Goal: Information Seeking & Learning: Check status

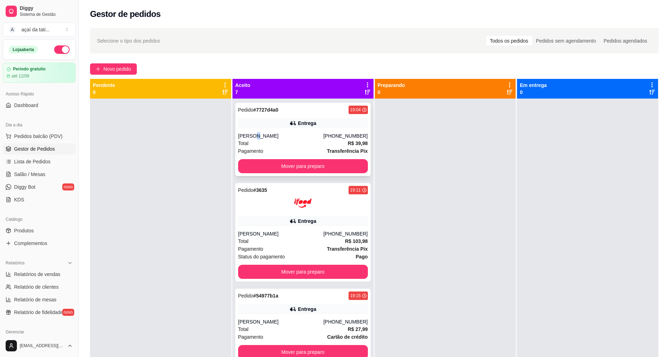
click at [253, 135] on div "[PERSON_NAME]" at bounding box center [280, 135] width 85 height 7
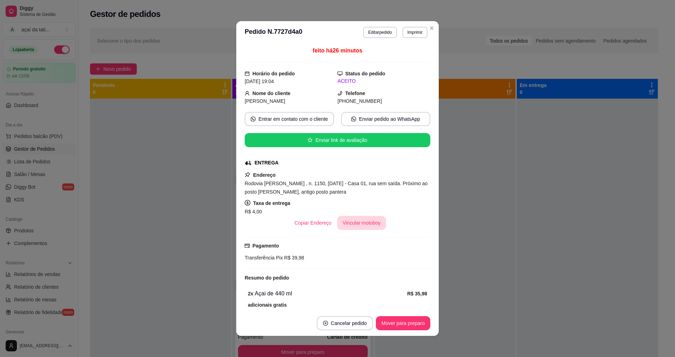
click at [352, 219] on button "Vincular motoboy" at bounding box center [361, 223] width 49 height 14
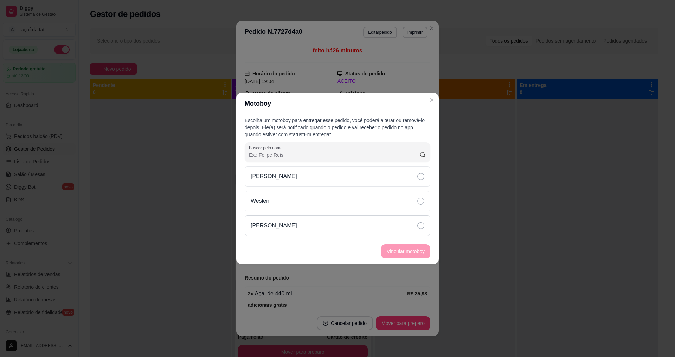
click at [359, 222] on div "[PERSON_NAME]" at bounding box center [338, 225] width 186 height 20
click at [396, 248] on button "Vincular motoboy" at bounding box center [406, 251] width 48 height 14
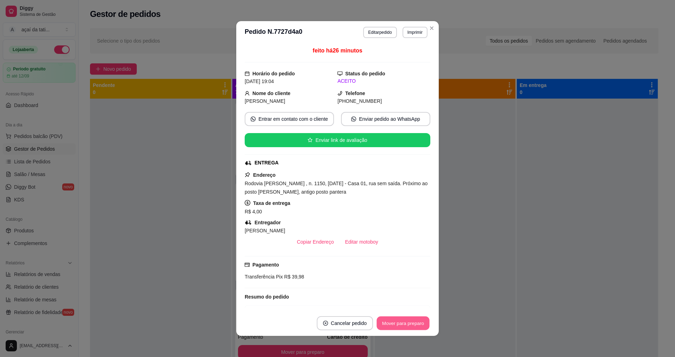
click at [422, 326] on button "Mover para preparo" at bounding box center [403, 323] width 53 height 14
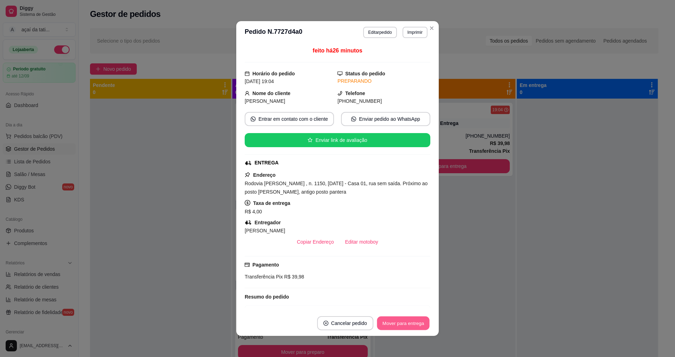
click at [422, 325] on button "Mover para entrega" at bounding box center [403, 323] width 53 height 14
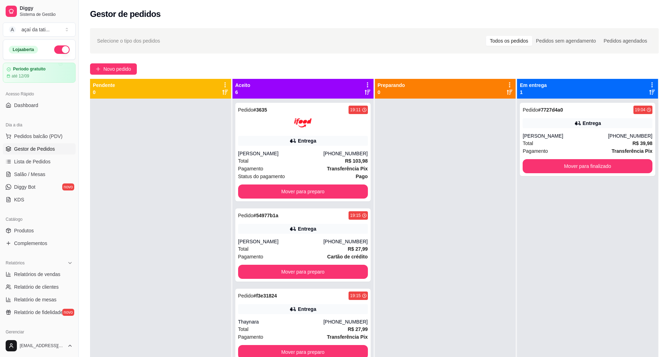
click at [433, 178] on div at bounding box center [445, 276] width 141 height 357
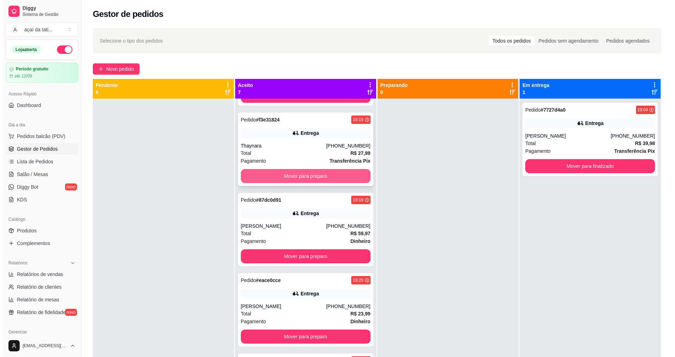
scroll to position [211, 0]
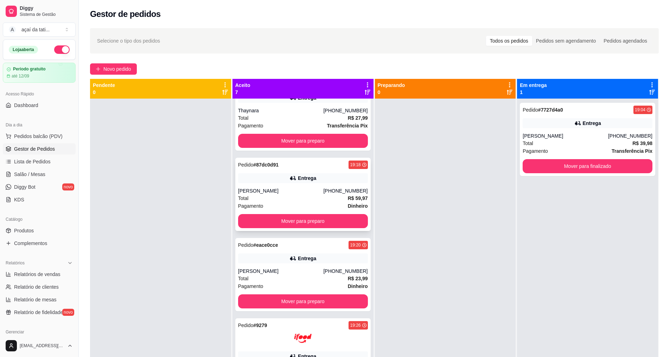
click at [264, 181] on div "Entrega" at bounding box center [303, 178] width 130 height 10
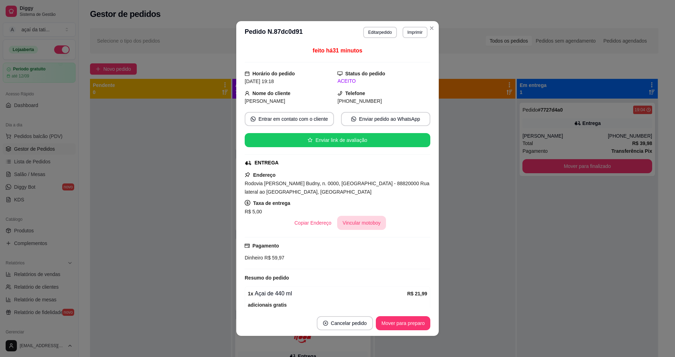
click at [371, 221] on button "Vincular motoboy" at bounding box center [361, 223] width 49 height 14
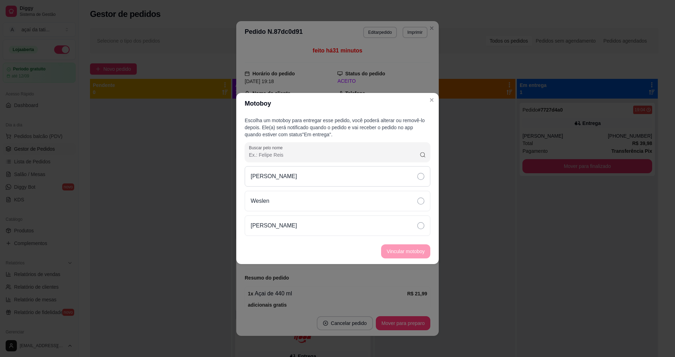
click at [400, 178] on div "[PERSON_NAME]" at bounding box center [338, 176] width 186 height 20
click at [417, 248] on button "Vincular motoboy" at bounding box center [405, 251] width 49 height 14
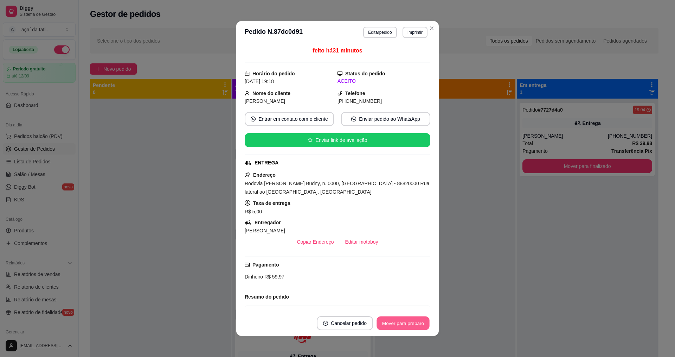
click at [410, 320] on button "Mover para preparo" at bounding box center [403, 323] width 53 height 14
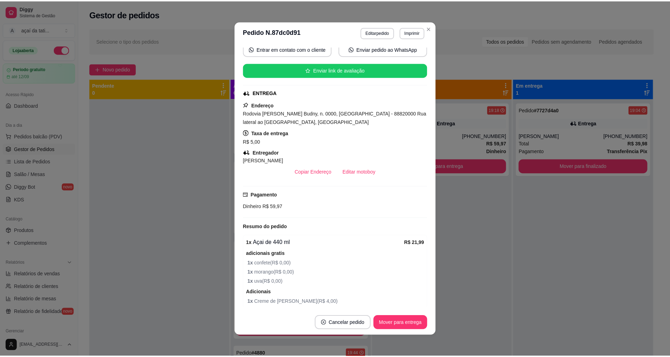
scroll to position [70, 0]
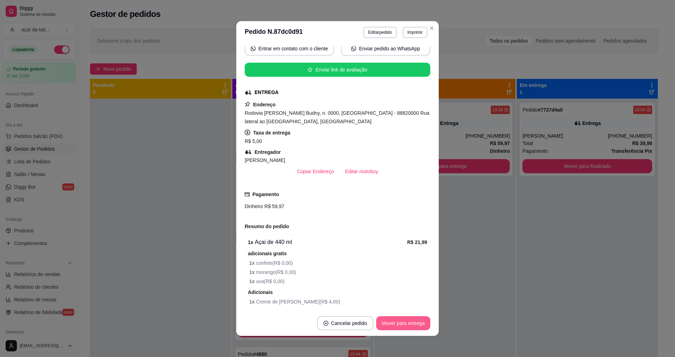
click at [417, 321] on button "Mover para entrega" at bounding box center [403, 323] width 54 height 14
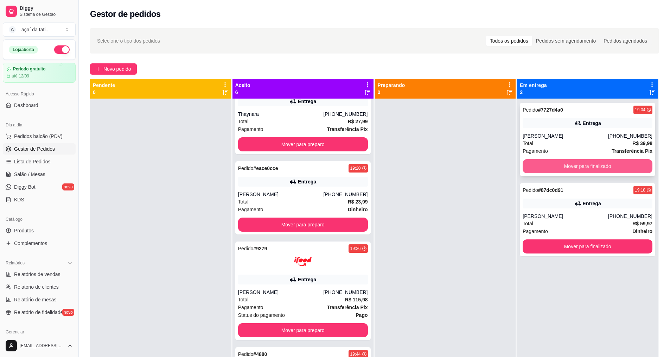
click at [553, 160] on button "Mover para finalizado" at bounding box center [588, 166] width 130 height 14
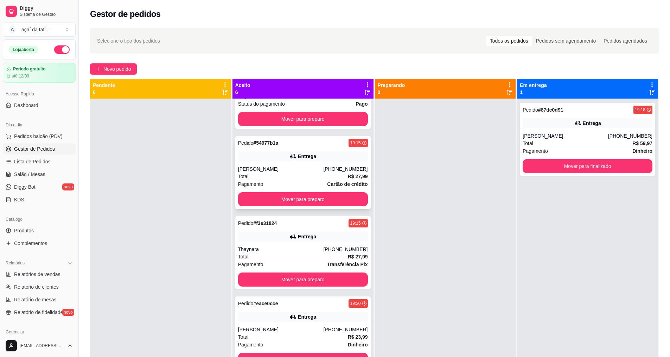
scroll to position [67, 0]
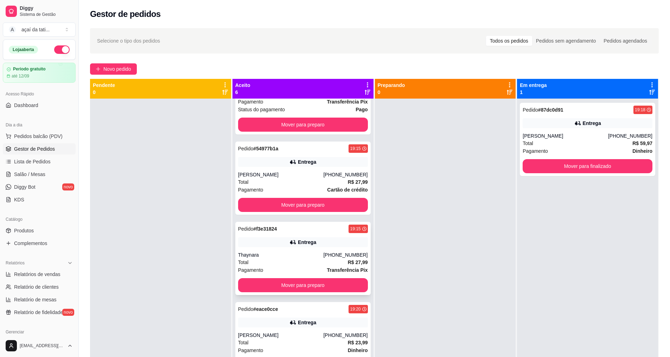
click at [312, 254] on div "Thaynara" at bounding box center [280, 254] width 85 height 7
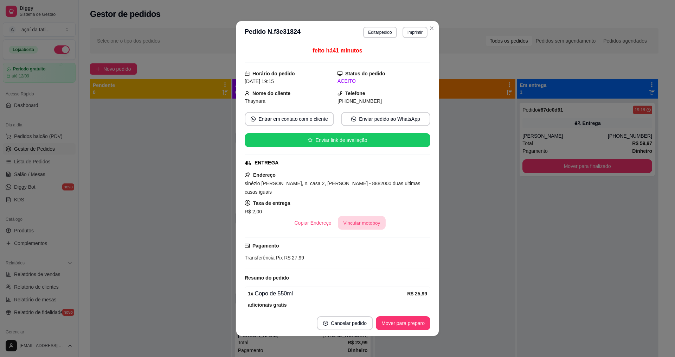
click at [345, 216] on button "Vincular motoboy" at bounding box center [362, 223] width 48 height 14
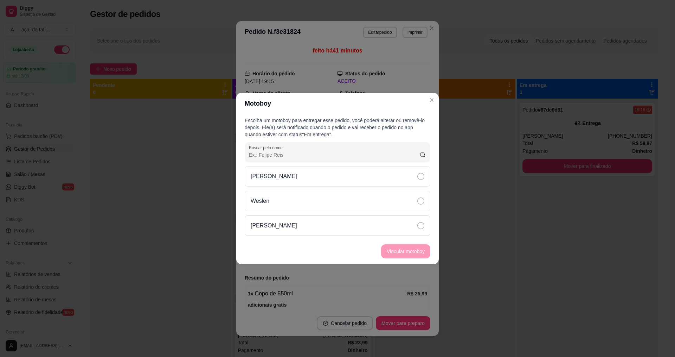
click at [345, 226] on div "[PERSON_NAME]" at bounding box center [338, 225] width 186 height 20
click at [396, 251] on button "Vincular motoboy" at bounding box center [406, 251] width 48 height 14
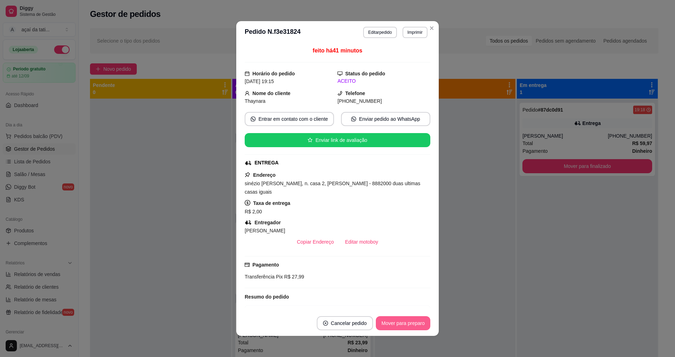
click at [409, 320] on button "Mover para preparo" at bounding box center [403, 323] width 55 height 14
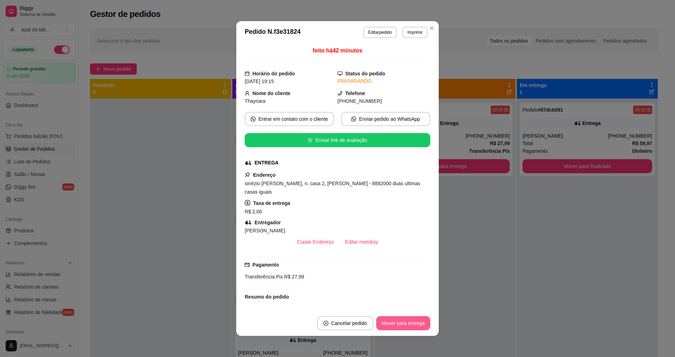
click at [409, 320] on button "Mover para entrega" at bounding box center [403, 323] width 54 height 14
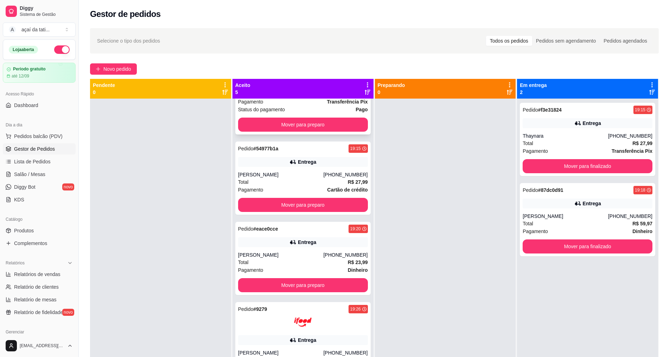
scroll to position [0, 0]
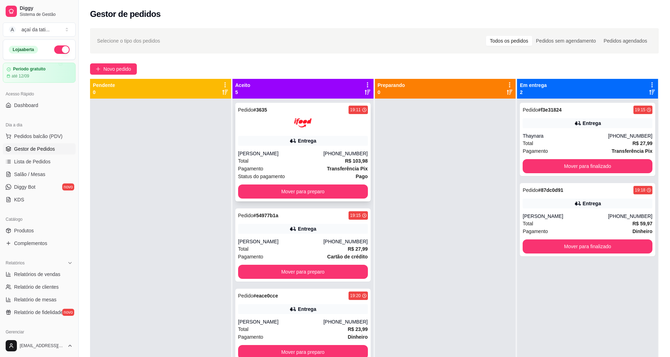
click at [325, 152] on div "[PHONE_NUMBER]" at bounding box center [345, 153] width 44 height 7
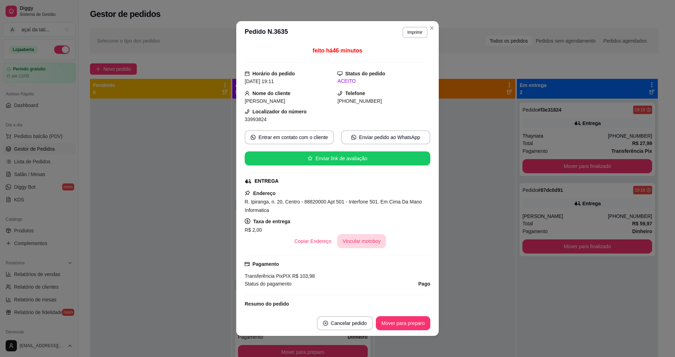
click at [361, 241] on button "Vincular motoboy" at bounding box center [361, 241] width 49 height 14
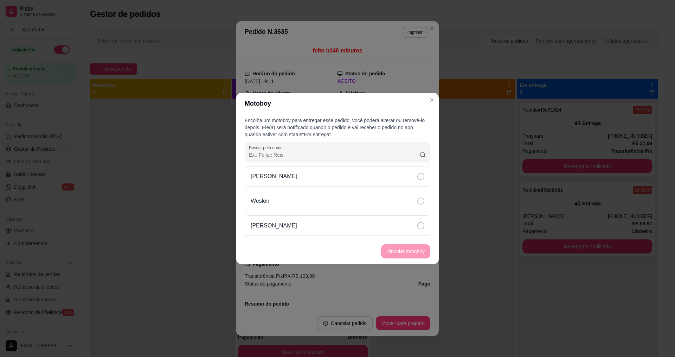
click at [353, 226] on div "[PERSON_NAME]" at bounding box center [338, 225] width 186 height 20
drag, startPoint x: 378, startPoint y: 248, endPoint x: 392, endPoint y: 254, distance: 15.6
click at [392, 254] on footer "Vincular motoboy" at bounding box center [337, 250] width 203 height 25
click at [392, 254] on button "Vincular motoboy" at bounding box center [405, 251] width 49 height 14
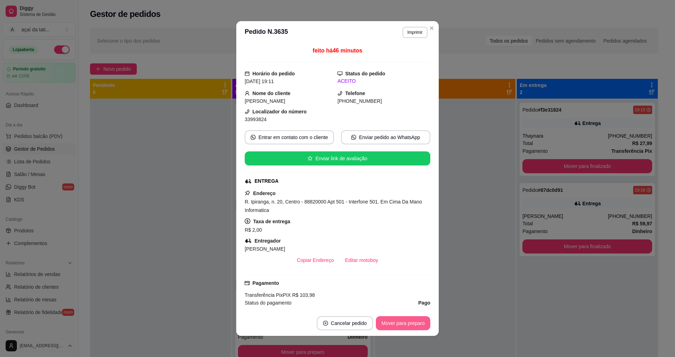
click at [398, 319] on button "Mover para preparo" at bounding box center [403, 323] width 55 height 14
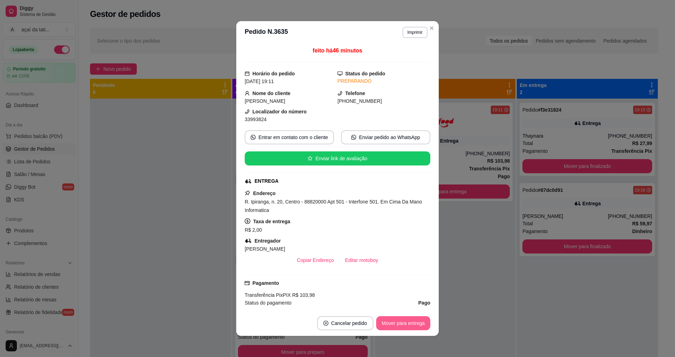
click at [398, 319] on button "Mover para entrega" at bounding box center [403, 323] width 54 height 14
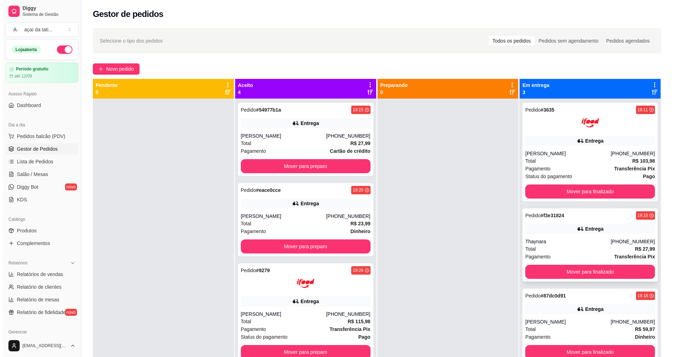
scroll to position [20, 0]
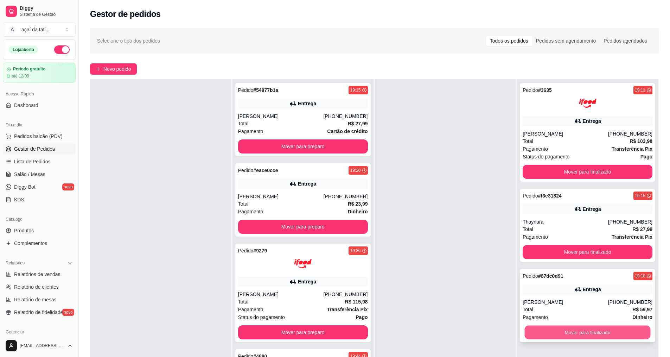
click at [560, 334] on button "Mover para finalizado" at bounding box center [588, 332] width 126 height 14
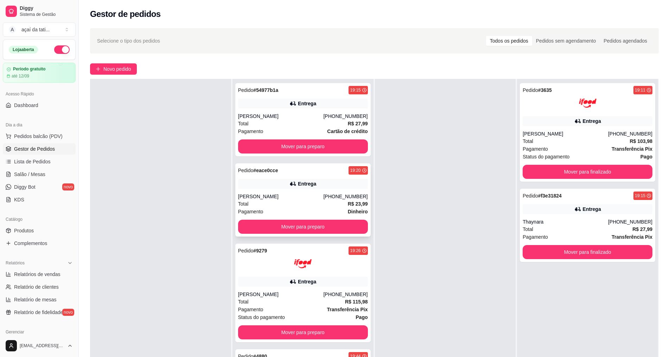
click at [251, 193] on div "[PERSON_NAME]" at bounding box center [280, 196] width 85 height 7
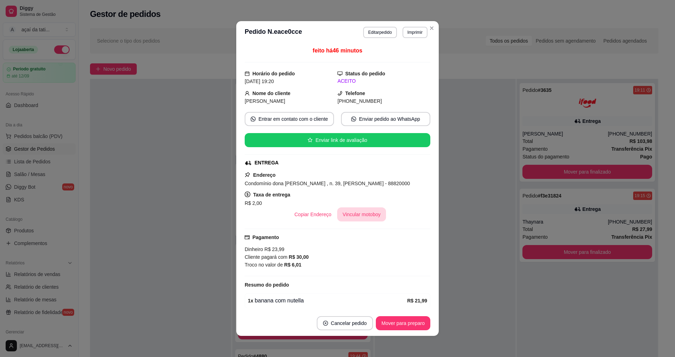
click at [354, 217] on button "Vincular motoboy" at bounding box center [361, 214] width 49 height 14
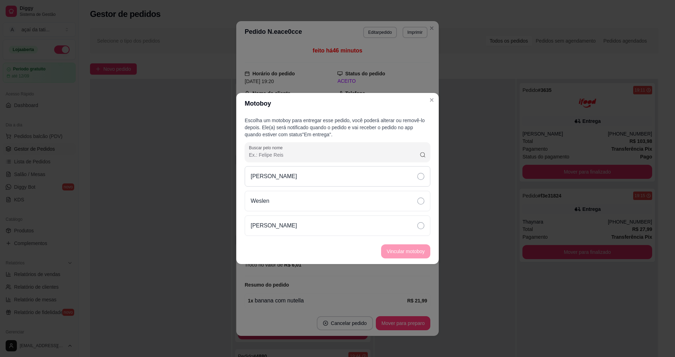
drag, startPoint x: 389, startPoint y: 172, endPoint x: 391, endPoint y: 182, distance: 10.3
click at [389, 172] on div "[PERSON_NAME]" at bounding box center [338, 176] width 186 height 20
click at [406, 249] on button "Vincular motoboy" at bounding box center [405, 251] width 49 height 14
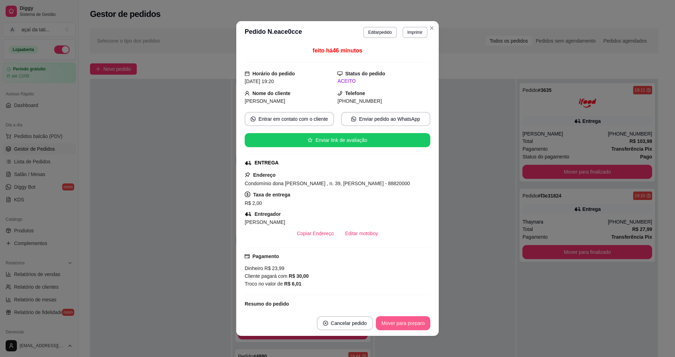
click at [404, 321] on button "Mover para preparo" at bounding box center [403, 323] width 55 height 14
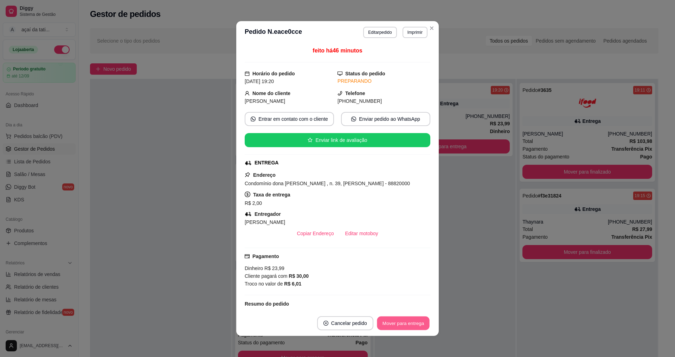
click at [404, 321] on button "Mover para entrega" at bounding box center [403, 323] width 53 height 14
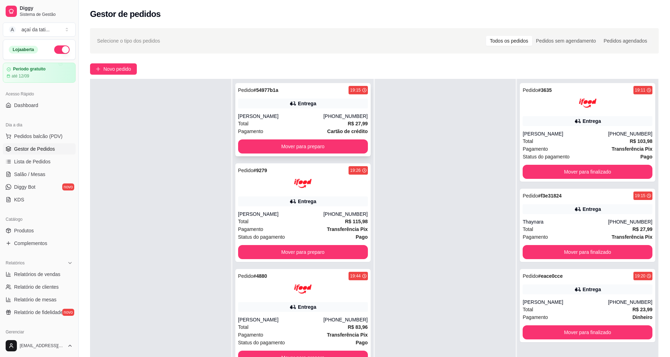
click at [304, 131] on div "Pagamento Cartão de crédito" at bounding box center [303, 131] width 130 height 8
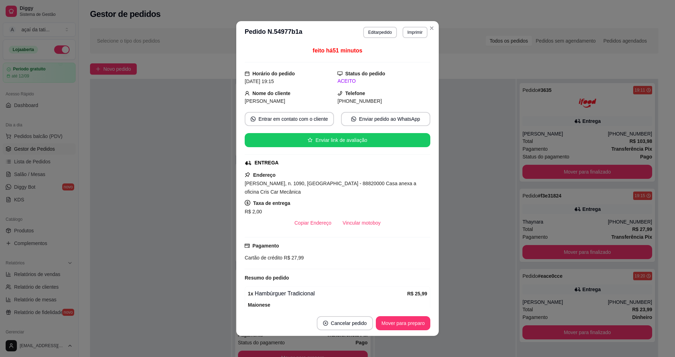
click at [359, 215] on div "R$ 2,00" at bounding box center [338, 211] width 186 height 8
click at [360, 220] on button "Vincular motoboy" at bounding box center [362, 223] width 48 height 14
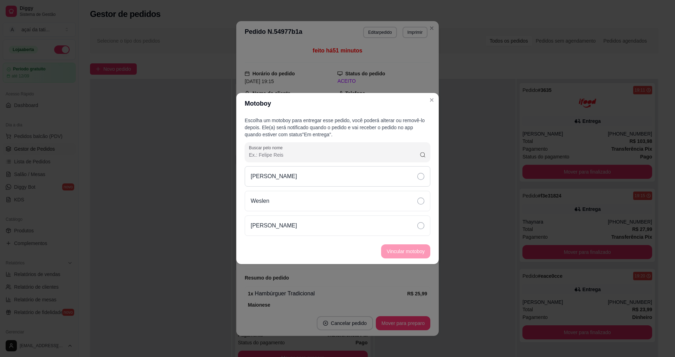
click at [362, 176] on div "[PERSON_NAME]" at bounding box center [338, 176] width 186 height 20
click at [400, 249] on button "Vincular motoboy" at bounding box center [406, 251] width 48 height 14
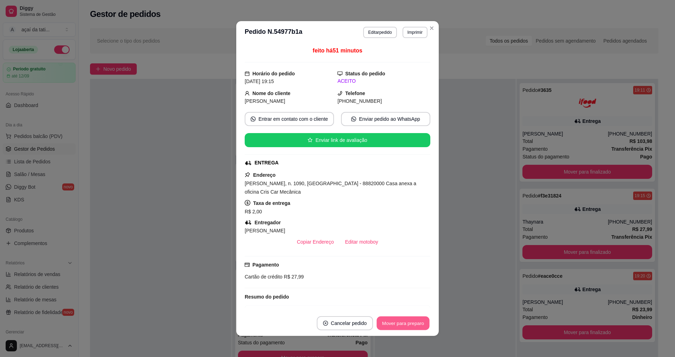
click at [410, 323] on button "Mover para preparo" at bounding box center [403, 323] width 53 height 14
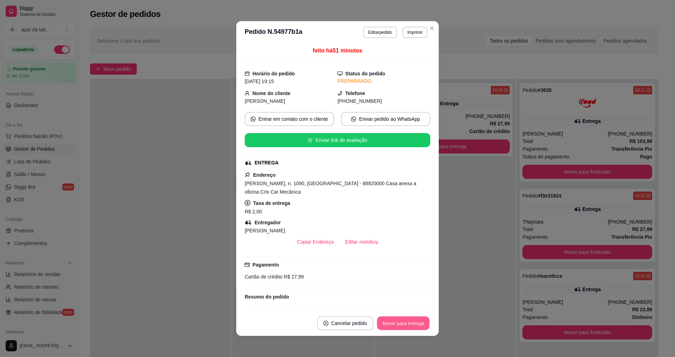
click at [412, 319] on button "Mover para entrega" at bounding box center [403, 323] width 53 height 14
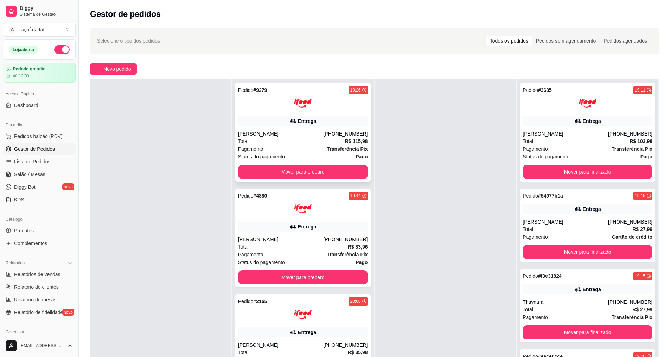
click at [272, 129] on div "Pedido # 9279 19:26 Entrega [PERSON_NAME] [PHONE_NUMBER] Total R$ 115,98 Pagame…" at bounding box center [302, 132] width 135 height 98
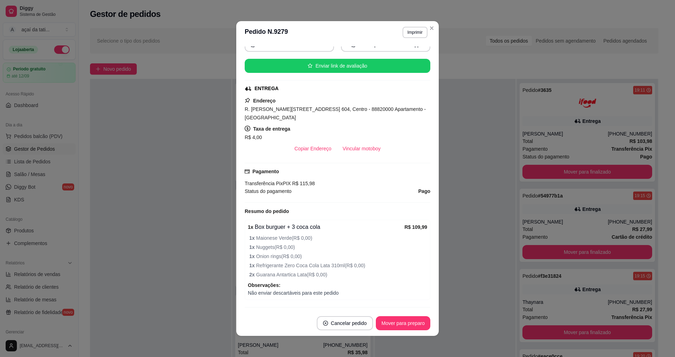
scroll to position [112, 0]
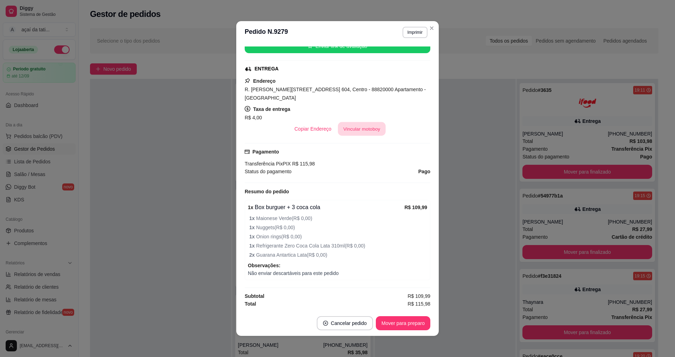
click at [369, 129] on button "Vincular motoboy" at bounding box center [362, 129] width 48 height 14
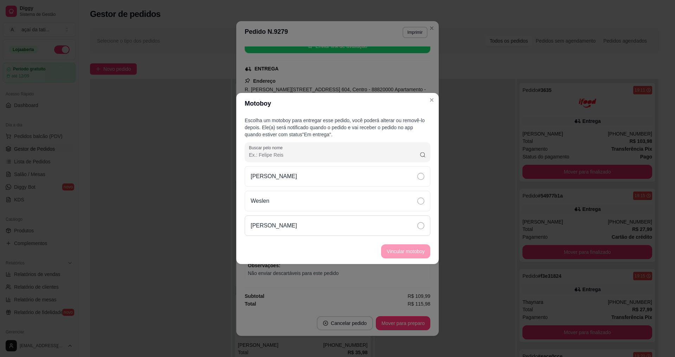
click at [340, 226] on div "[PERSON_NAME]" at bounding box center [338, 225] width 186 height 20
click at [401, 256] on button "Vincular motoboy" at bounding box center [405, 251] width 49 height 14
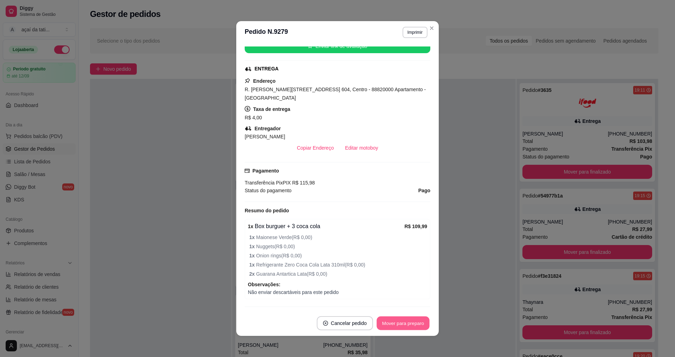
click at [406, 322] on button "Mover para preparo" at bounding box center [403, 323] width 53 height 14
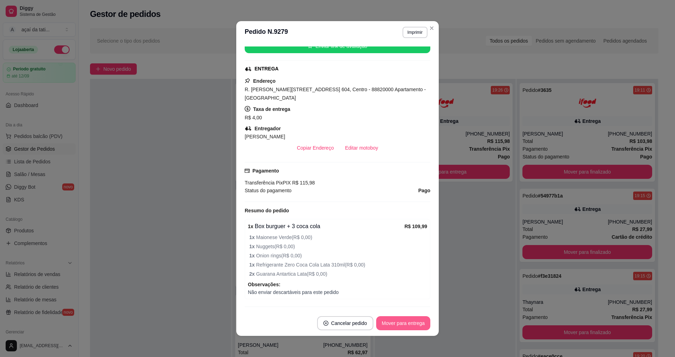
click at [405, 323] on button "Mover para entrega" at bounding box center [403, 323] width 54 height 14
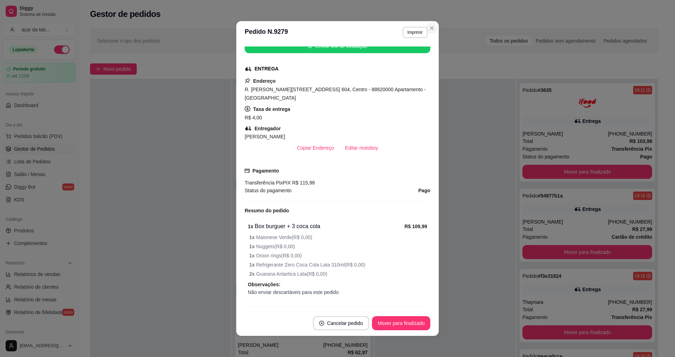
click at [430, 34] on section "**********" at bounding box center [337, 178] width 203 height 314
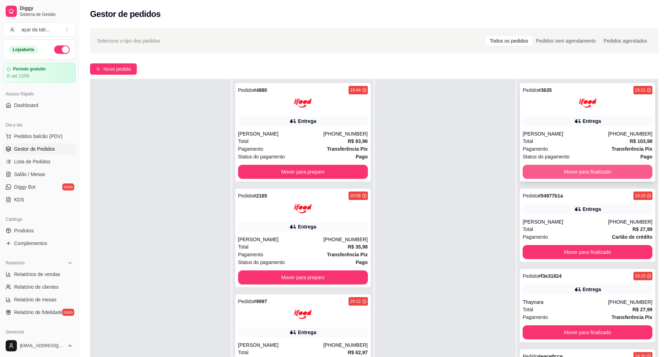
click at [548, 178] on button "Mover para finalizado" at bounding box center [588, 172] width 130 height 14
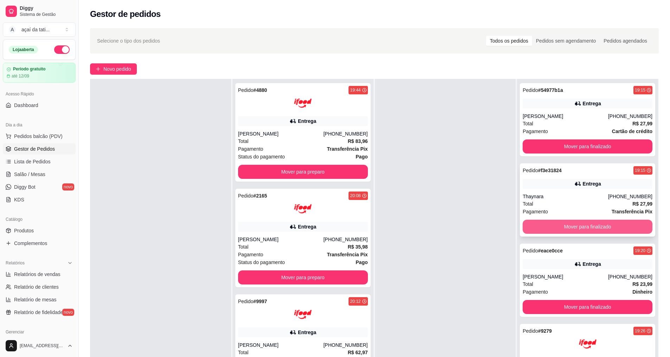
click at [544, 220] on button "Mover para finalizado" at bounding box center [588, 226] width 130 height 14
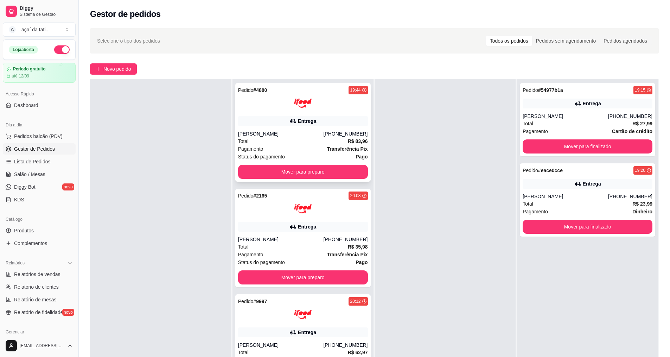
click at [266, 98] on div at bounding box center [303, 103] width 130 height 18
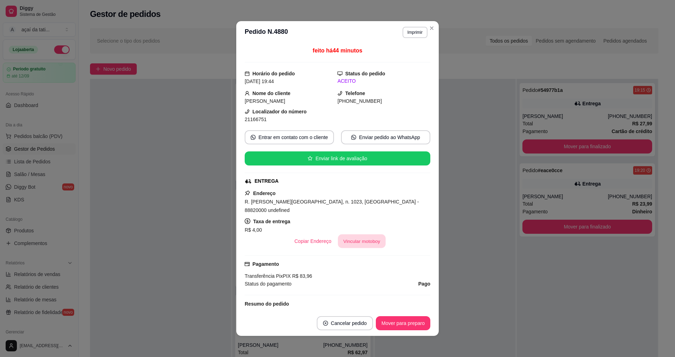
click at [369, 234] on button "Vincular motoboy" at bounding box center [362, 241] width 48 height 14
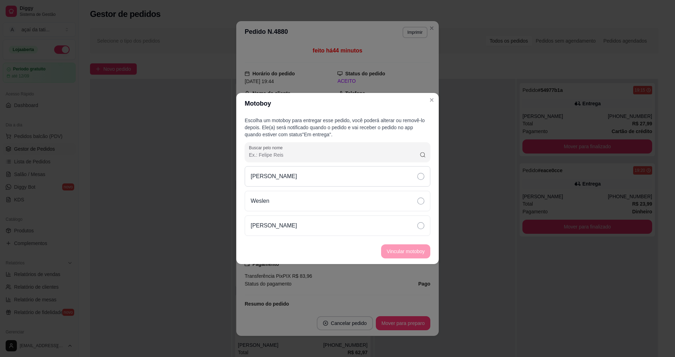
click at [311, 179] on div "[PERSON_NAME]" at bounding box center [338, 176] width 186 height 20
click at [416, 248] on button "Vincular motoboy" at bounding box center [406, 251] width 48 height 14
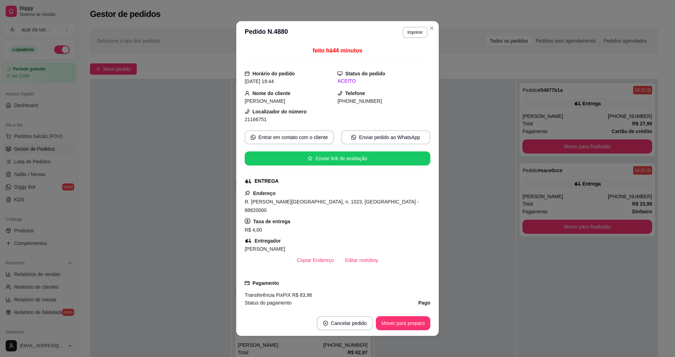
scroll to position [34, 0]
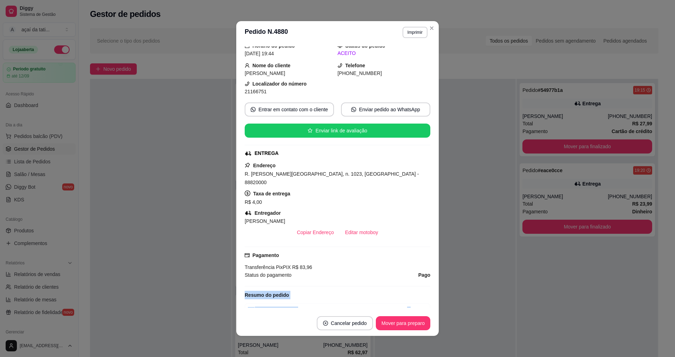
drag, startPoint x: 402, startPoint y: 306, endPoint x: 404, endPoint y: 315, distance: 9.0
click at [404, 310] on div "feito há 44 minutos Horário do pedido [DATE] 19:44 Status do pedido ACEITO Nome…" at bounding box center [337, 177] width 203 height 267
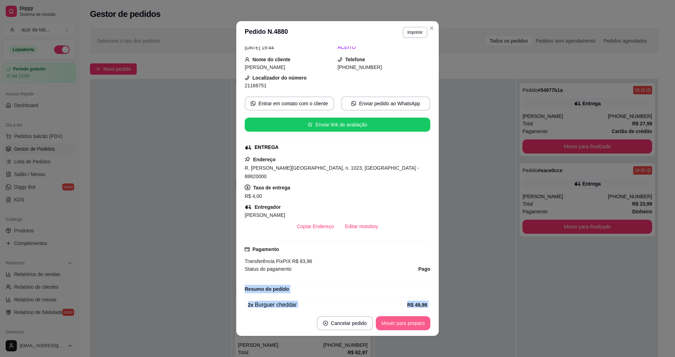
click at [407, 322] on button "Mover para preparo" at bounding box center [403, 323] width 55 height 14
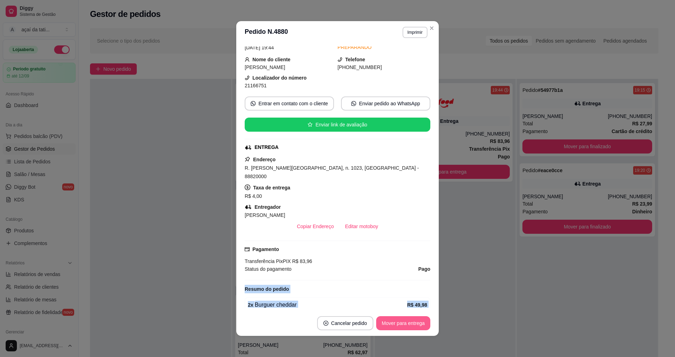
click at [409, 326] on button "Mover para entrega" at bounding box center [403, 323] width 54 height 14
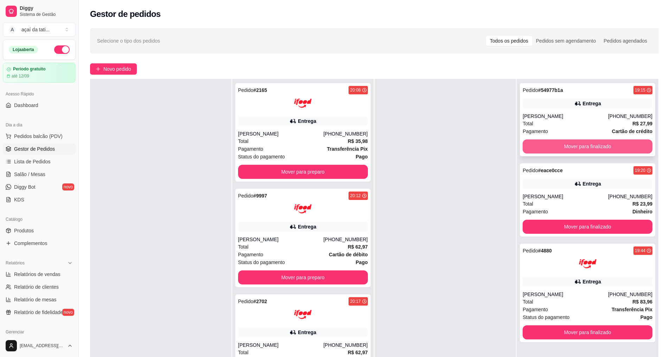
click at [537, 152] on button "Mover para finalizado" at bounding box center [588, 146] width 130 height 14
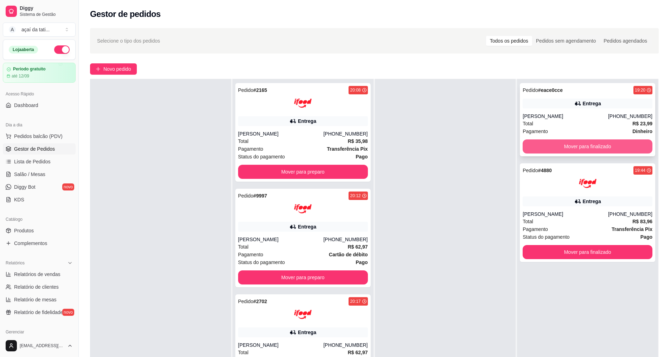
click at [536, 152] on button "Mover para finalizado" at bounding box center [588, 146] width 130 height 14
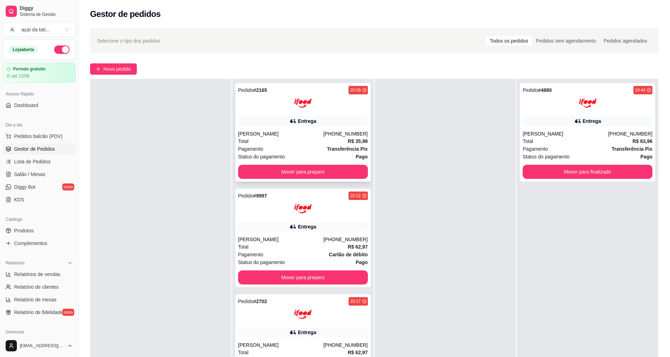
click at [309, 133] on div "[PERSON_NAME]" at bounding box center [280, 133] width 85 height 7
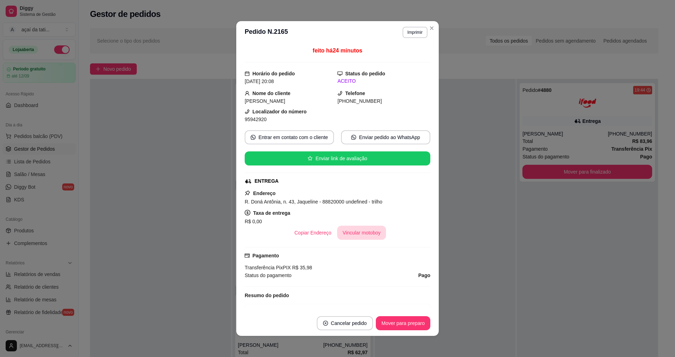
click at [364, 234] on button "Vincular motoboy" at bounding box center [361, 232] width 49 height 14
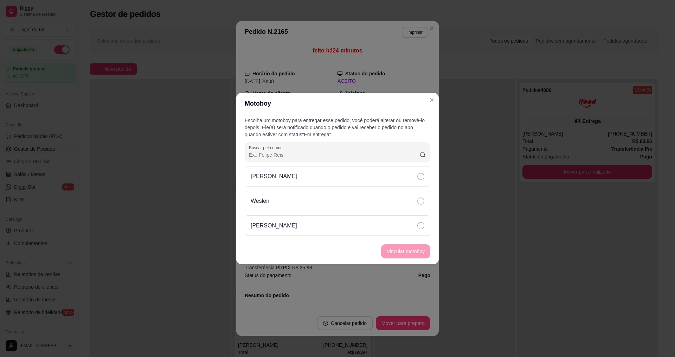
click at [351, 226] on div "[PERSON_NAME]" at bounding box center [338, 225] width 186 height 20
click at [404, 248] on button "Vincular motoboy" at bounding box center [406, 251] width 48 height 14
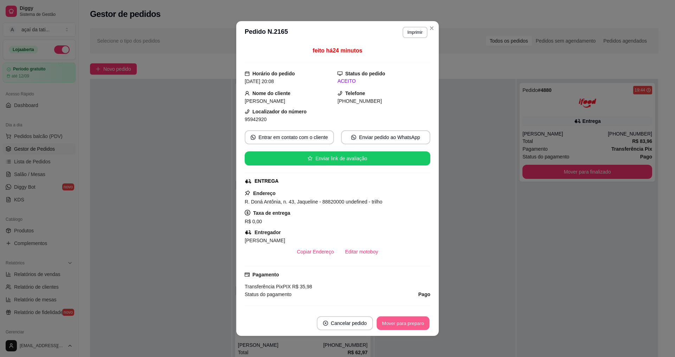
click at [405, 327] on button "Mover para preparo" at bounding box center [403, 323] width 53 height 14
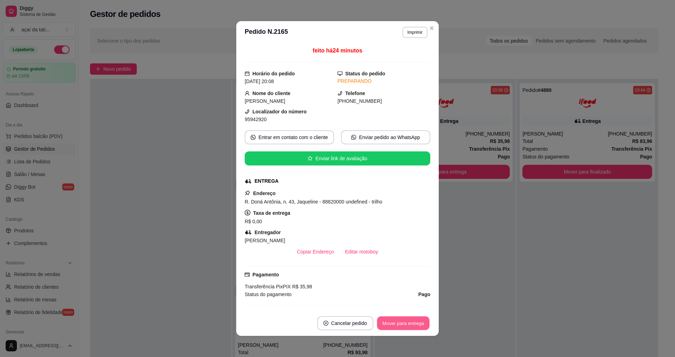
click at [409, 328] on button "Mover para entrega" at bounding box center [403, 323] width 53 height 14
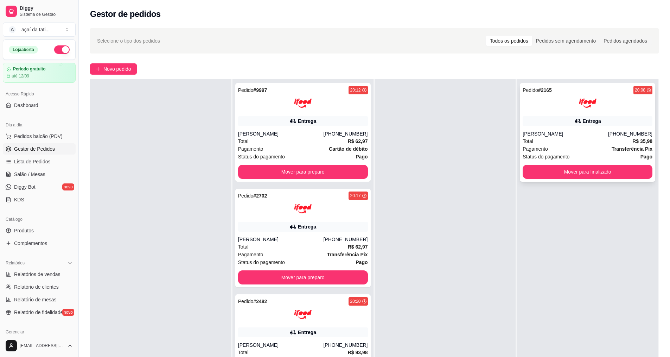
click at [606, 179] on div "Pedido # 2165 20:08 Entrega [PERSON_NAME] [PHONE_NUMBER] Total R$ 35,98 Pagamen…" at bounding box center [587, 132] width 135 height 98
click at [281, 145] on div "Pagamento Cartão de débito" at bounding box center [303, 149] width 130 height 8
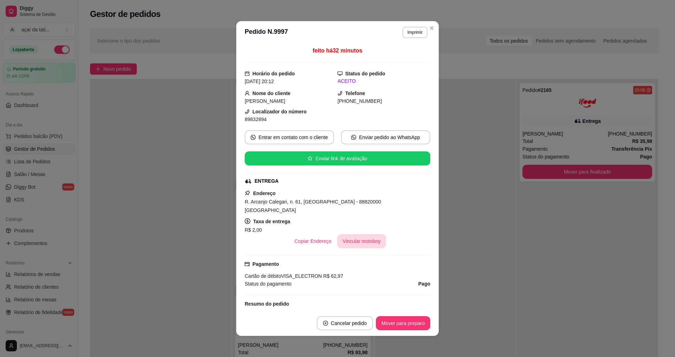
click at [358, 234] on button "Vincular motoboy" at bounding box center [361, 241] width 49 height 14
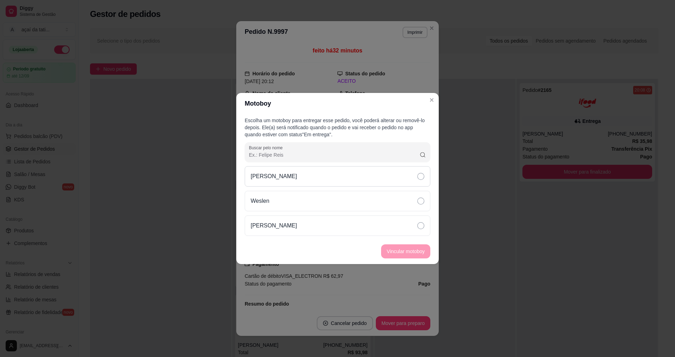
click at [348, 179] on div "[PERSON_NAME]" at bounding box center [338, 176] width 186 height 20
click at [404, 247] on button "Vincular motoboy" at bounding box center [405, 251] width 49 height 14
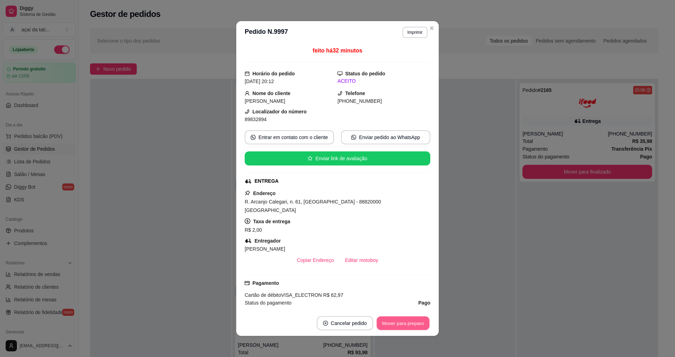
click at [399, 325] on button "Mover para preparo" at bounding box center [403, 323] width 53 height 14
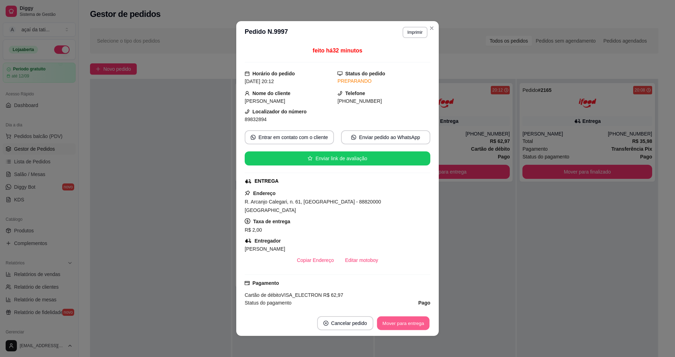
click at [399, 325] on button "Mover para entrega" at bounding box center [403, 323] width 53 height 14
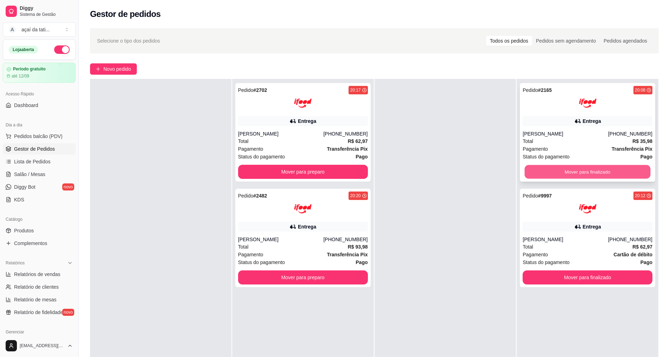
click at [580, 168] on button "Mover para finalizado" at bounding box center [588, 172] width 126 height 14
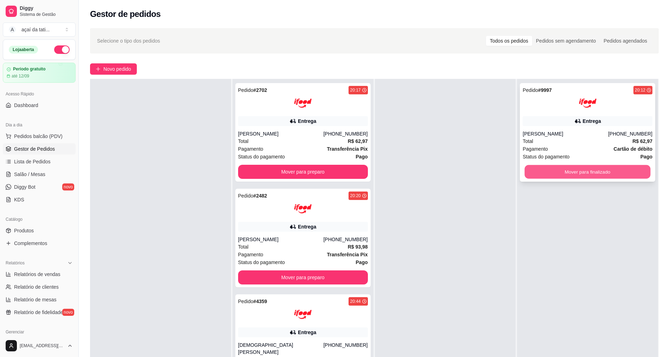
click at [570, 174] on button "Mover para finalizado" at bounding box center [588, 172] width 126 height 14
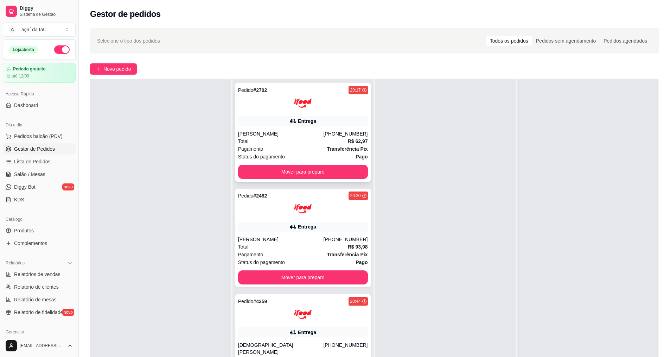
click at [281, 114] on div "Pedido # 2702 20:17 Entrega [PERSON_NAME] [PHONE_NUMBER] Total R$ 62,97 Pagamen…" at bounding box center [302, 132] width 135 height 98
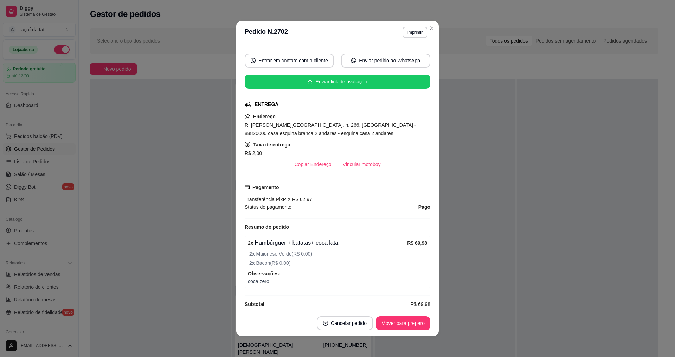
scroll to position [35, 0]
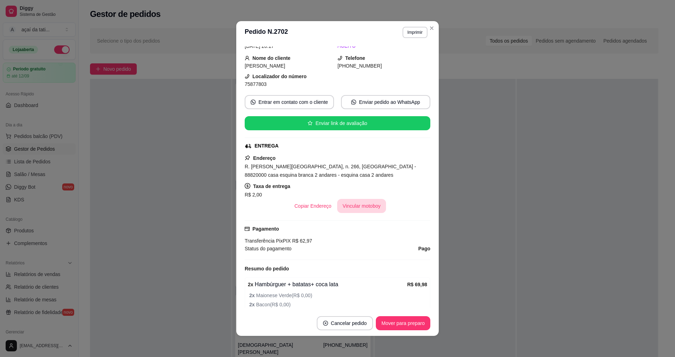
click at [371, 207] on button "Vincular motoboy" at bounding box center [361, 206] width 49 height 14
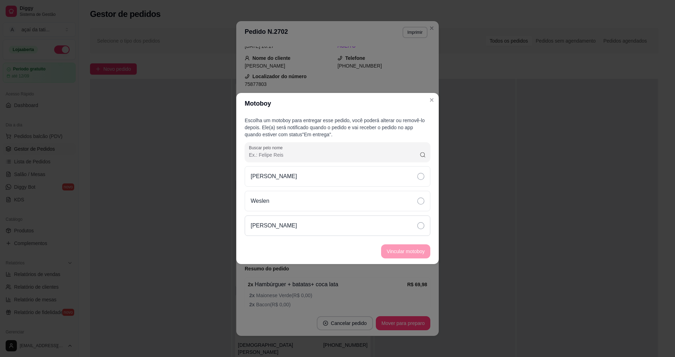
click at [378, 221] on div "[PERSON_NAME]" at bounding box center [338, 225] width 186 height 20
click at [423, 249] on button "Vincular motoboy" at bounding box center [405, 251] width 49 height 14
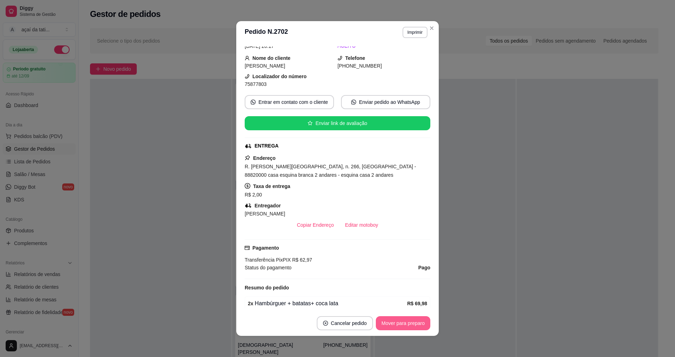
click at [417, 322] on button "Mover para preparo" at bounding box center [403, 323] width 55 height 14
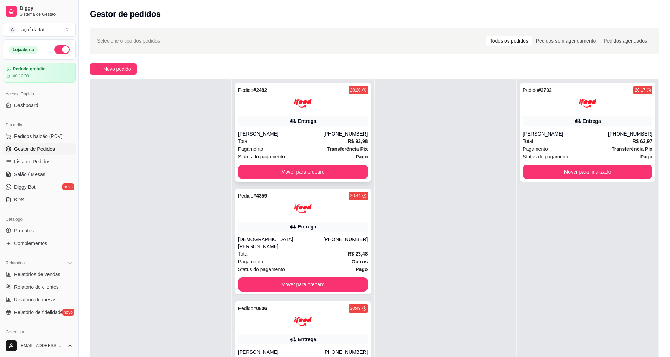
click at [264, 111] on div at bounding box center [303, 103] width 130 height 18
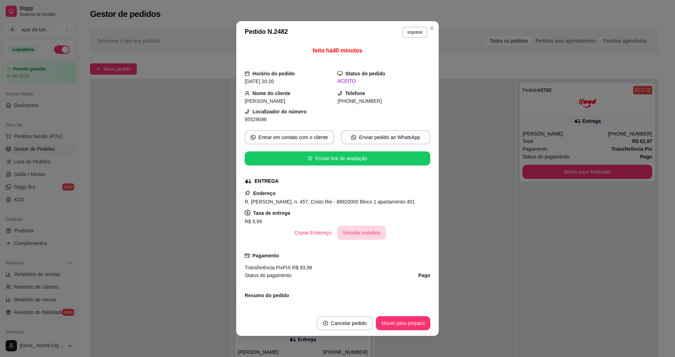
click at [357, 232] on button "Vincular motoboy" at bounding box center [361, 232] width 49 height 14
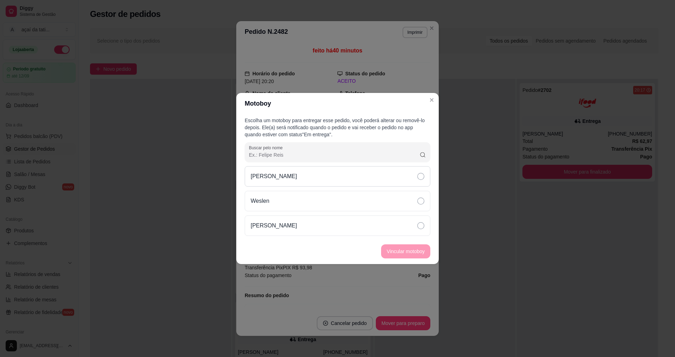
click at [323, 174] on div "[PERSON_NAME]" at bounding box center [338, 176] width 186 height 20
click at [421, 253] on button "Vincular motoboy" at bounding box center [405, 251] width 49 height 14
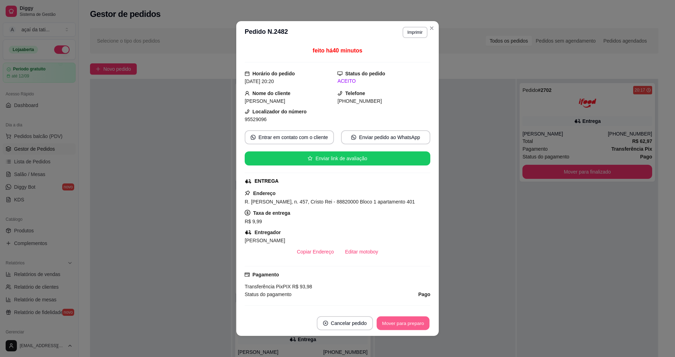
click at [416, 328] on button "Mover para preparo" at bounding box center [403, 323] width 53 height 14
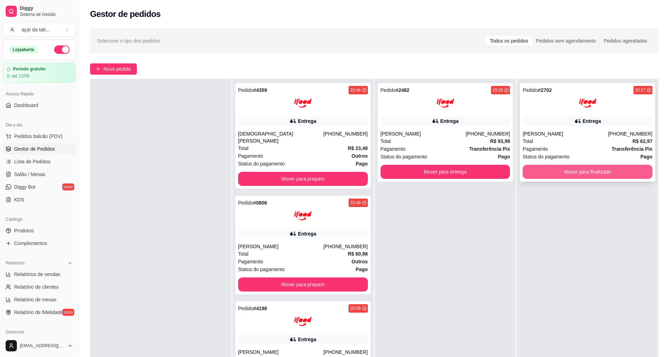
click at [546, 172] on button "Mover para finalizado" at bounding box center [588, 172] width 130 height 14
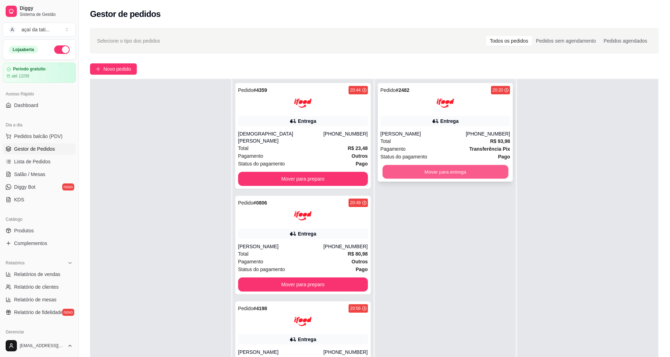
click at [438, 174] on button "Mover para entrega" at bounding box center [445, 172] width 126 height 14
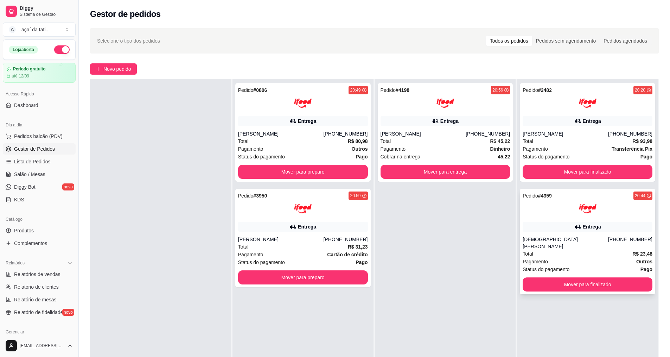
click at [530, 234] on div "Pedido # 4359 20:44 Entrega [PERSON_NAME] [PHONE_NUMBER] Total R$ 23,48 Pagamen…" at bounding box center [587, 242] width 135 height 106
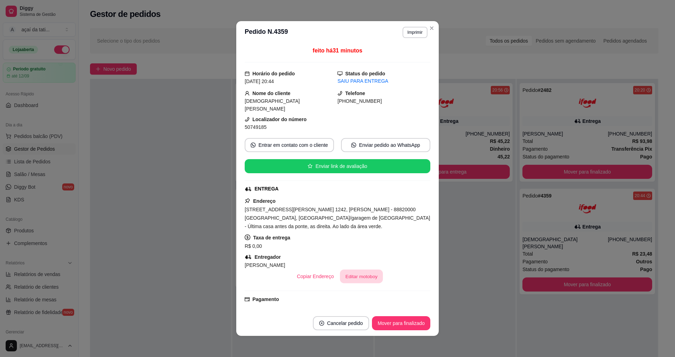
click at [369, 269] on button "Editar motoboy" at bounding box center [361, 276] width 43 height 14
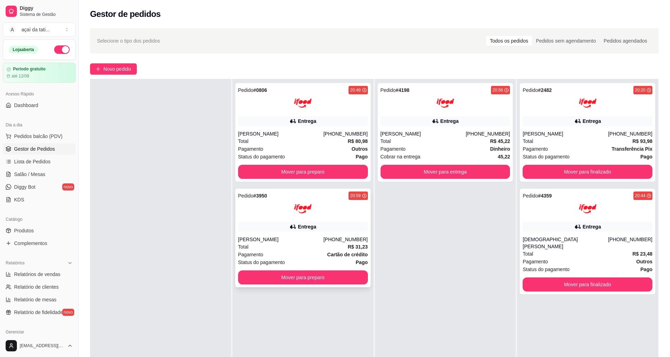
click at [283, 245] on div "Total R$ 31,23" at bounding box center [303, 247] width 130 height 8
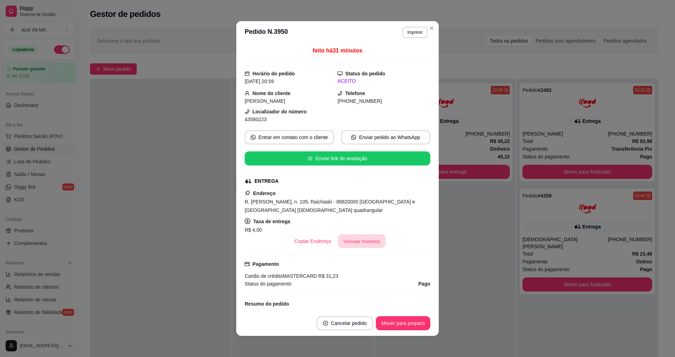
click at [355, 243] on button "Vincular motoboy" at bounding box center [362, 241] width 48 height 14
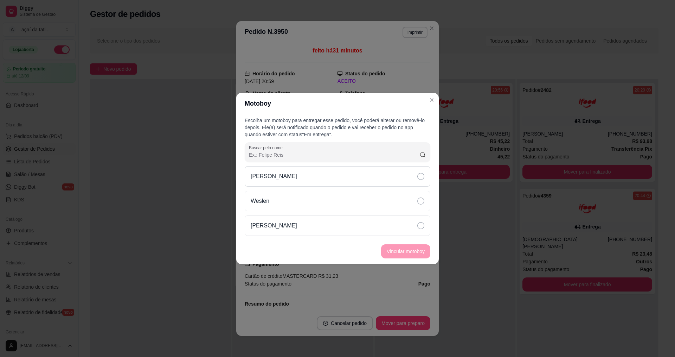
click at [325, 175] on div "[PERSON_NAME]" at bounding box center [338, 176] width 186 height 20
click at [338, 223] on div "[PERSON_NAME]" at bounding box center [338, 225] width 186 height 20
click at [418, 172] on div "[PERSON_NAME]" at bounding box center [338, 176] width 186 height 20
click at [422, 252] on button "Vincular motoboy" at bounding box center [406, 251] width 48 height 14
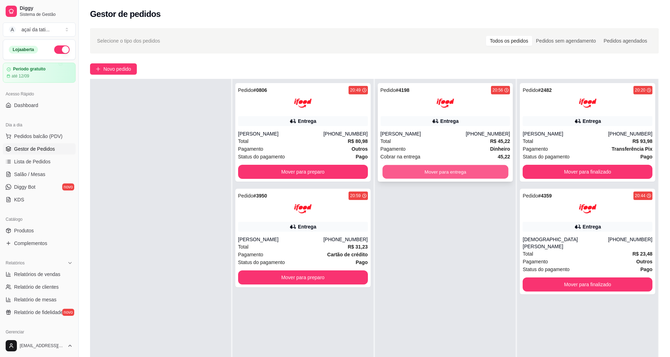
click at [402, 175] on button "Mover para entrega" at bounding box center [445, 172] width 126 height 14
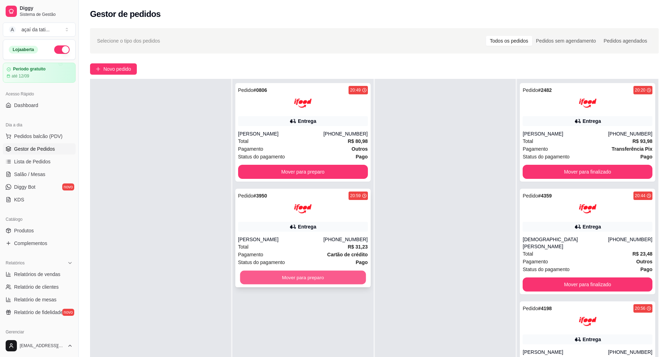
click at [283, 276] on button "Mover para preparo" at bounding box center [303, 277] width 126 height 14
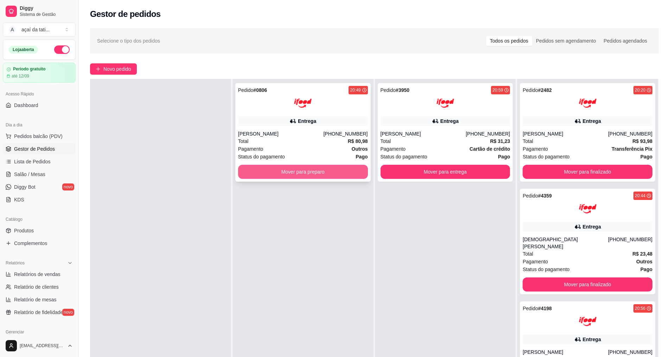
click at [304, 175] on button "Mover para preparo" at bounding box center [303, 172] width 130 height 14
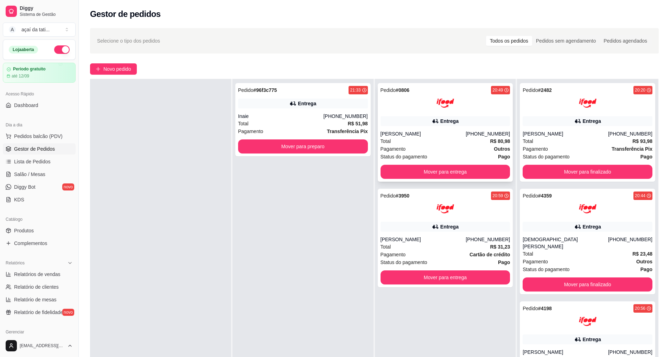
click at [421, 140] on div "Total R$ 80,98" at bounding box center [446, 141] width 130 height 8
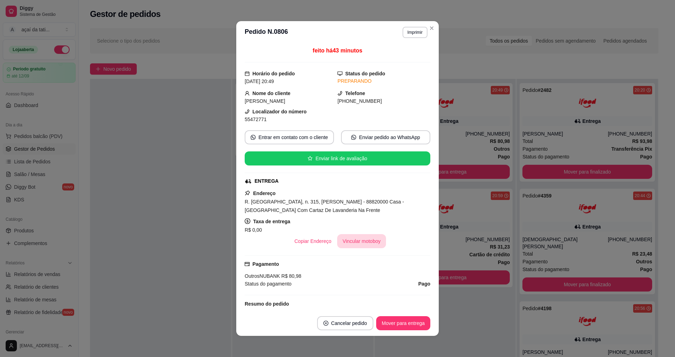
click at [363, 245] on button "Vincular motoboy" at bounding box center [361, 241] width 49 height 14
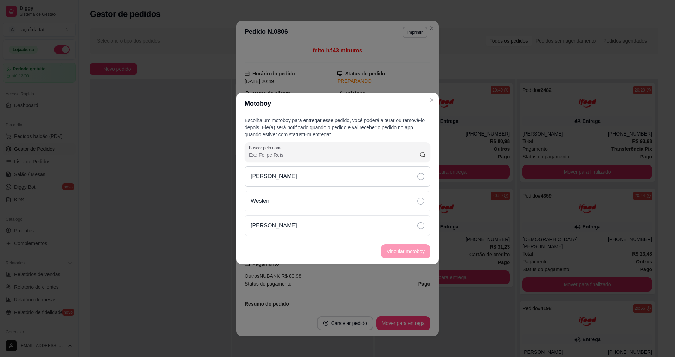
click at [367, 180] on div "[PERSON_NAME]" at bounding box center [338, 176] width 186 height 20
click at [403, 249] on button "Vincular motoboy" at bounding box center [406, 251] width 48 height 14
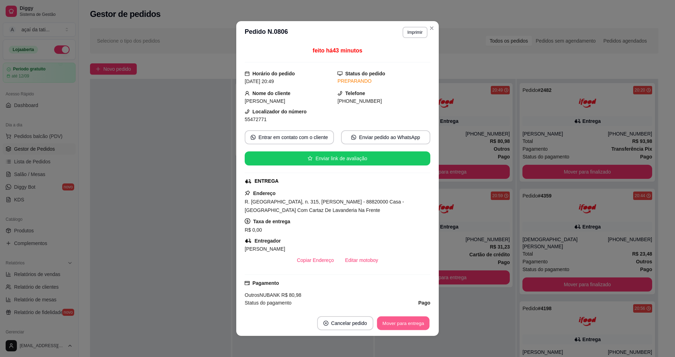
click at [410, 319] on button "Mover para entrega" at bounding box center [403, 323] width 53 height 14
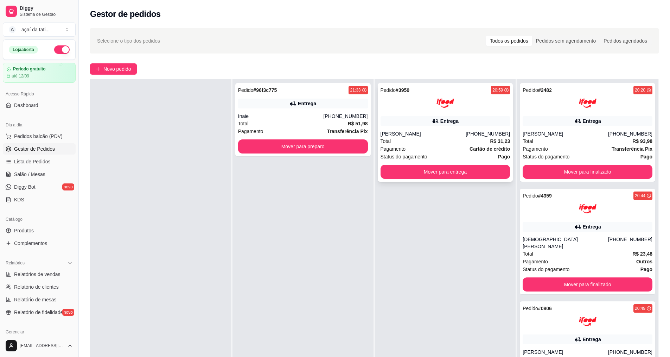
click at [446, 123] on div "Entrega" at bounding box center [449, 120] width 18 height 7
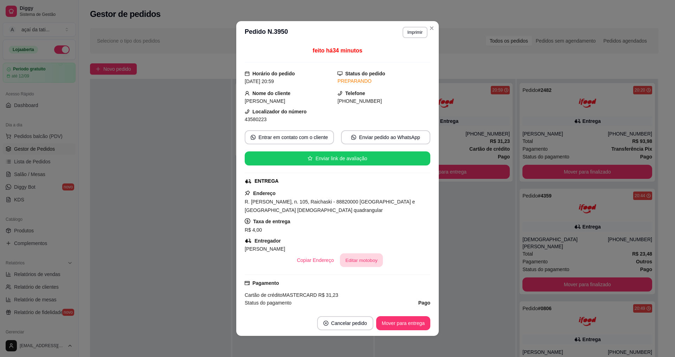
click at [358, 256] on button "Editar motoboy" at bounding box center [361, 260] width 43 height 14
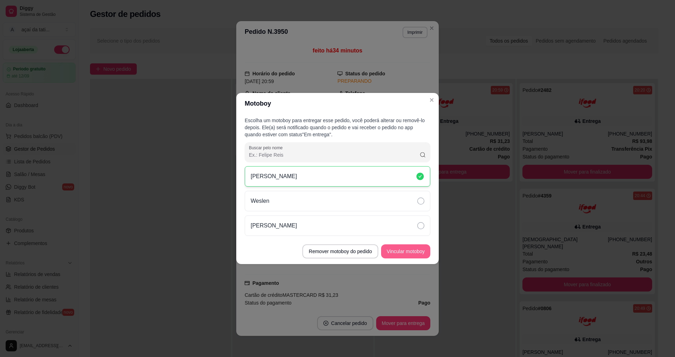
click at [407, 256] on button "Vincular motoboy" at bounding box center [405, 251] width 49 height 14
click at [407, 256] on footer "Remover motoboy do pedido Vincular motoboy" at bounding box center [337, 250] width 203 height 25
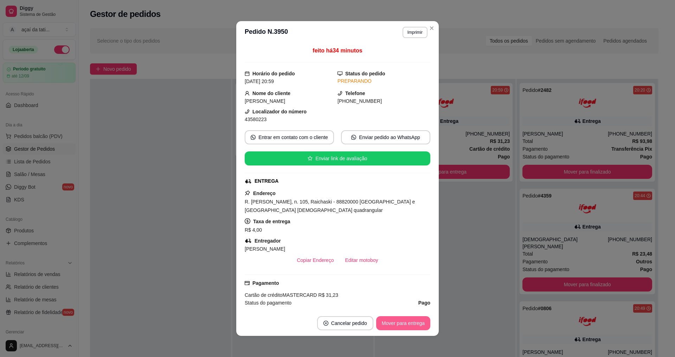
click at [393, 326] on button "Mover para entrega" at bounding box center [403, 323] width 54 height 14
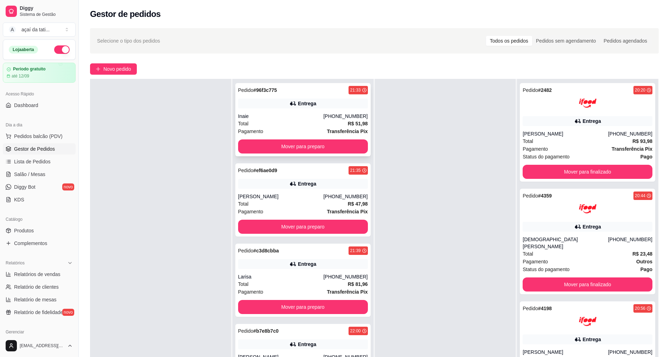
click at [320, 124] on div "Total R$ 51,98" at bounding box center [303, 124] width 130 height 8
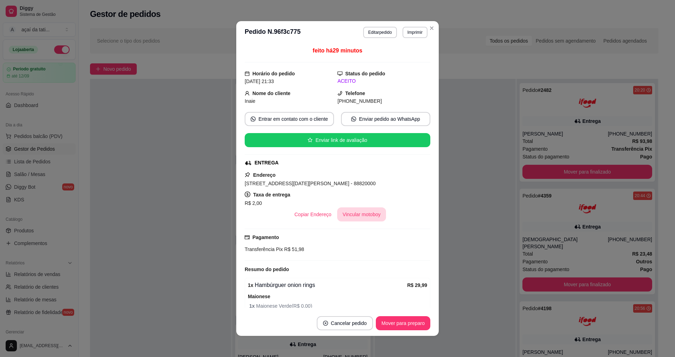
click at [362, 209] on button "Vincular motoboy" at bounding box center [361, 214] width 49 height 14
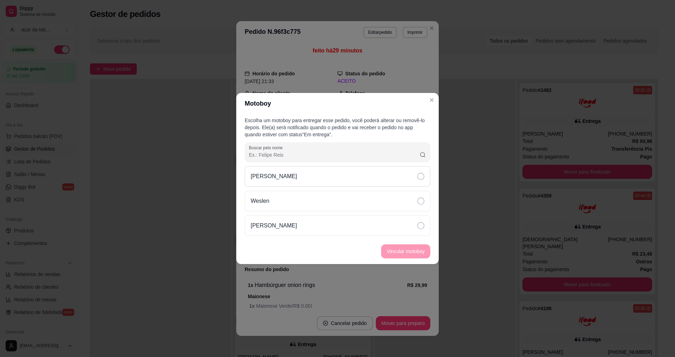
click at [413, 178] on div "[PERSON_NAME]" at bounding box center [338, 176] width 186 height 20
click at [417, 250] on button "Vincular motoboy" at bounding box center [405, 251] width 49 height 14
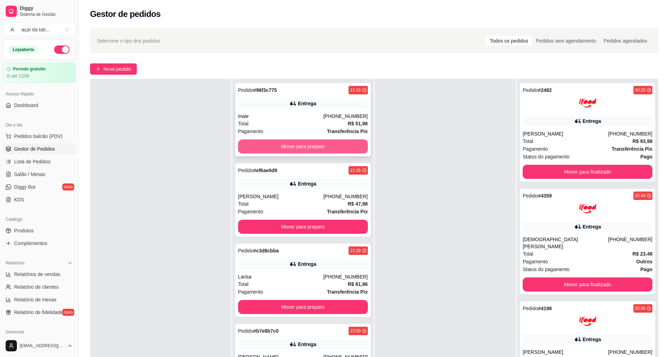
click at [299, 145] on button "Mover para preparo" at bounding box center [303, 146] width 130 height 14
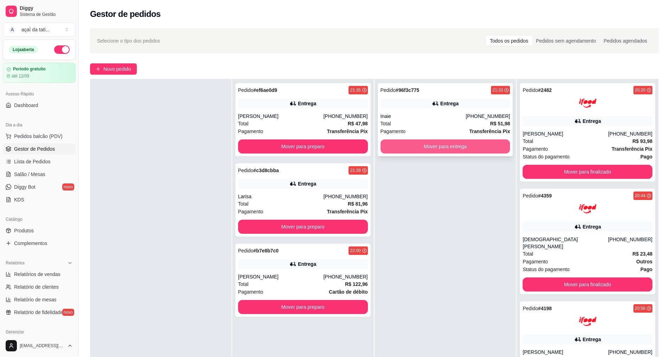
click at [429, 146] on button "Mover para entrega" at bounding box center [446, 146] width 130 height 14
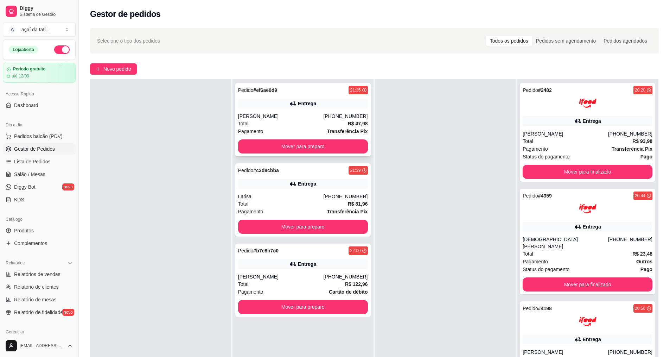
click at [298, 121] on div "Total R$ 47,98" at bounding box center [303, 124] width 130 height 8
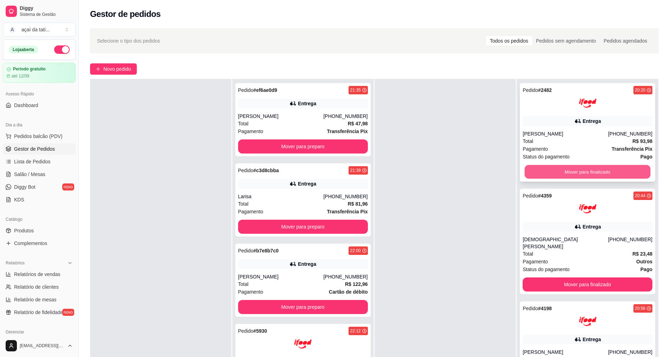
click at [584, 173] on button "Mover para finalizado" at bounding box center [588, 172] width 126 height 14
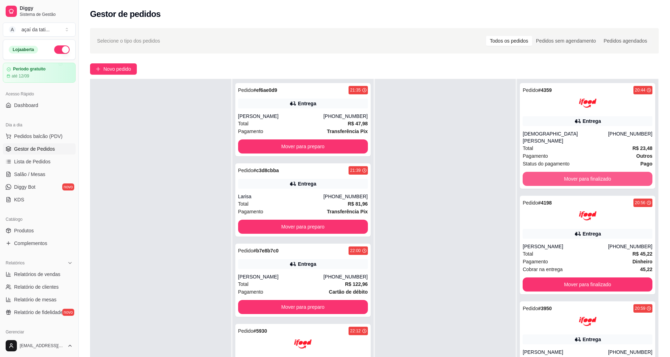
click at [584, 173] on button "Mover para finalizado" at bounding box center [588, 179] width 130 height 14
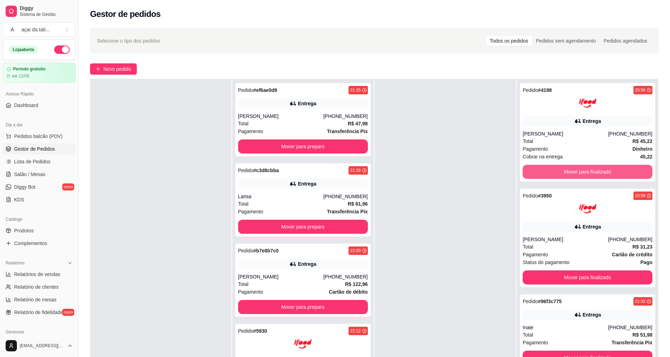
click at [584, 173] on button "Mover para finalizado" at bounding box center [588, 172] width 130 height 14
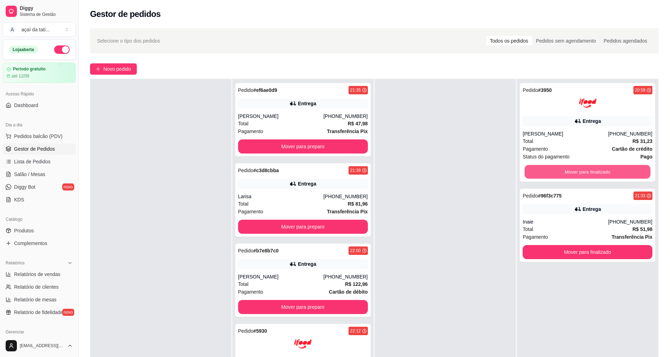
click at [584, 173] on button "Mover para finalizado" at bounding box center [588, 172] width 126 height 14
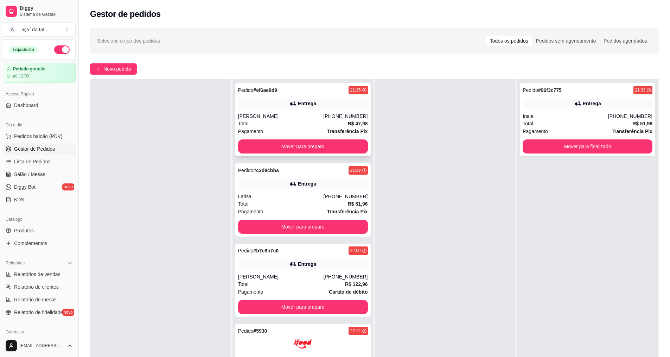
click at [330, 115] on div "[PHONE_NUMBER]" at bounding box center [345, 116] width 44 height 7
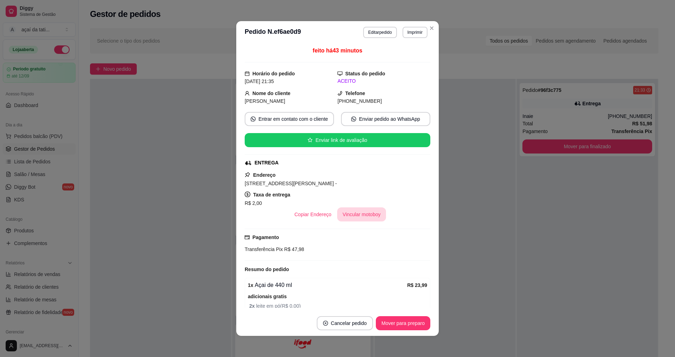
click at [354, 218] on button "Vincular motoboy" at bounding box center [361, 214] width 49 height 14
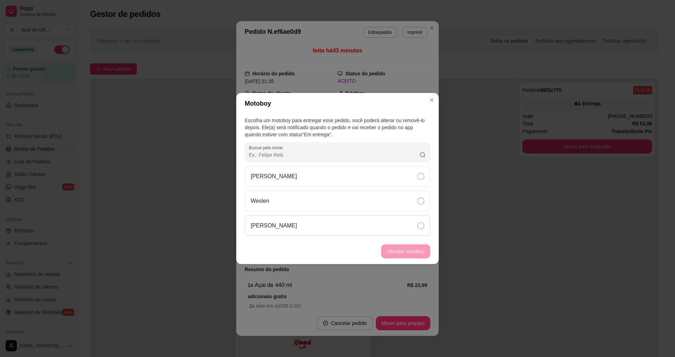
click at [355, 218] on div "[PERSON_NAME]" at bounding box center [338, 225] width 186 height 20
click at [410, 252] on button "Vincular motoboy" at bounding box center [406, 251] width 48 height 14
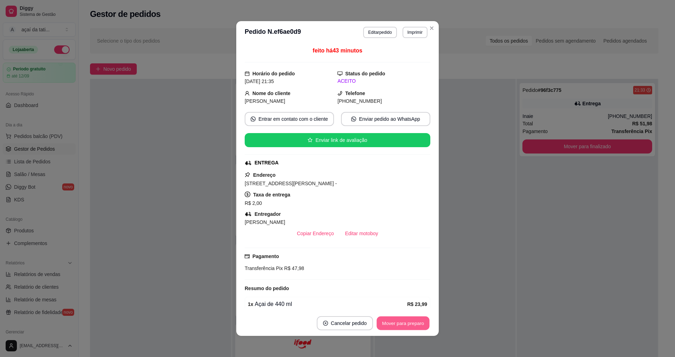
click at [396, 326] on button "Mover para preparo" at bounding box center [403, 323] width 53 height 14
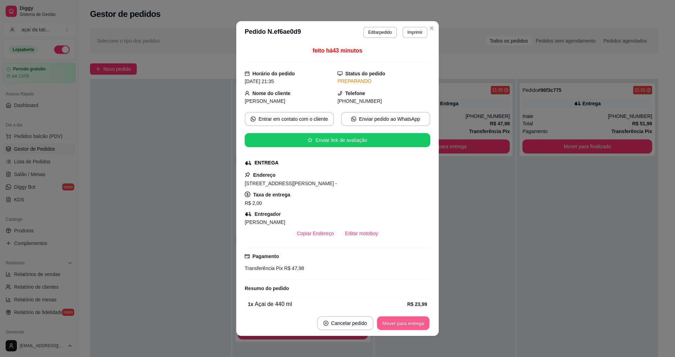
click at [395, 327] on button "Mover para entrega" at bounding box center [403, 323] width 53 height 14
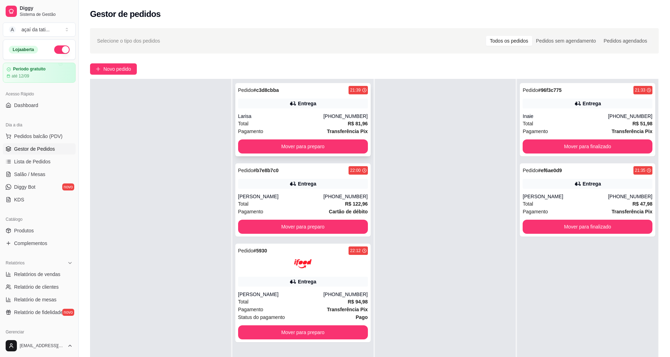
click at [326, 121] on div "Total R$ 81,96" at bounding box center [303, 124] width 130 height 8
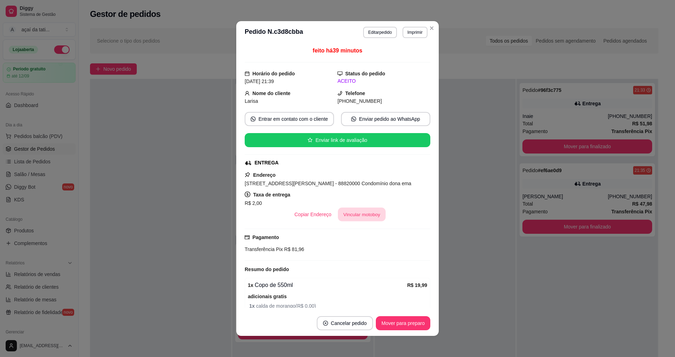
click at [344, 216] on button "Vincular motoboy" at bounding box center [362, 214] width 48 height 14
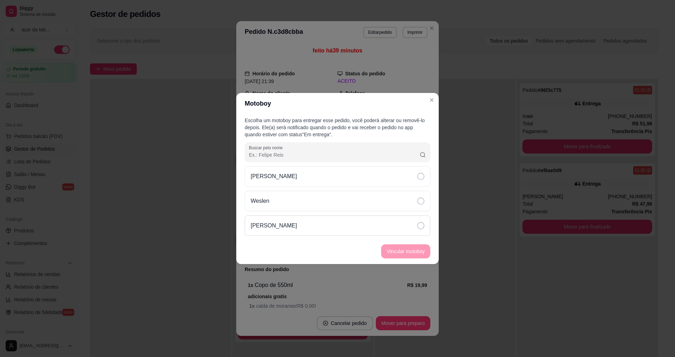
click at [343, 216] on div "[PERSON_NAME]" at bounding box center [338, 225] width 186 height 20
drag, startPoint x: 413, startPoint y: 242, endPoint x: 413, endPoint y: 247, distance: 4.9
click at [413, 247] on footer "Vincular motoboy" at bounding box center [337, 250] width 203 height 25
click at [413, 249] on button "Vincular motoboy" at bounding box center [406, 251] width 48 height 14
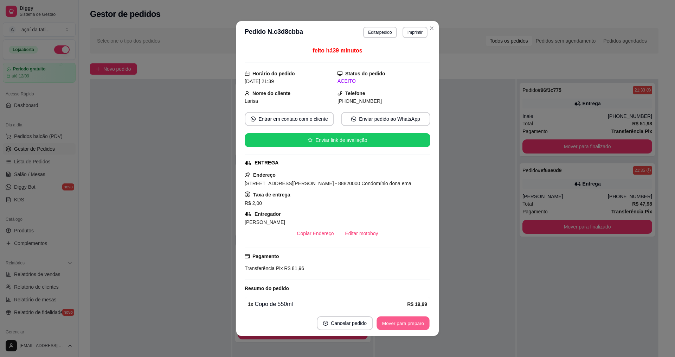
click at [408, 318] on button "Mover para preparo" at bounding box center [403, 323] width 53 height 14
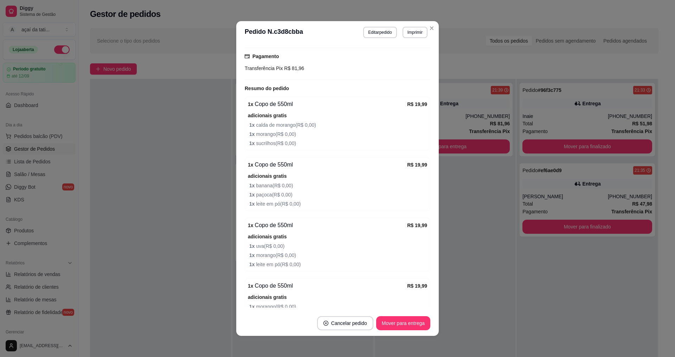
scroll to position [251, 0]
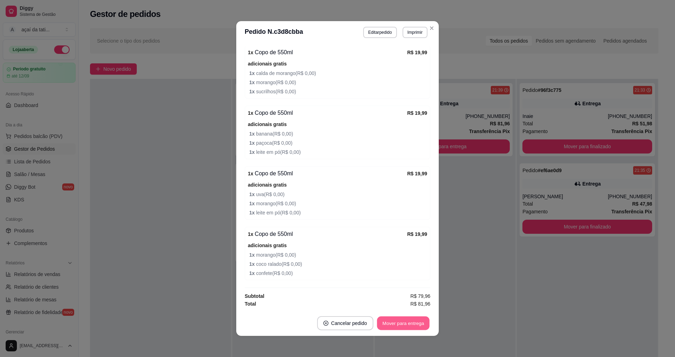
click at [405, 317] on button "Mover para entrega" at bounding box center [403, 323] width 53 height 14
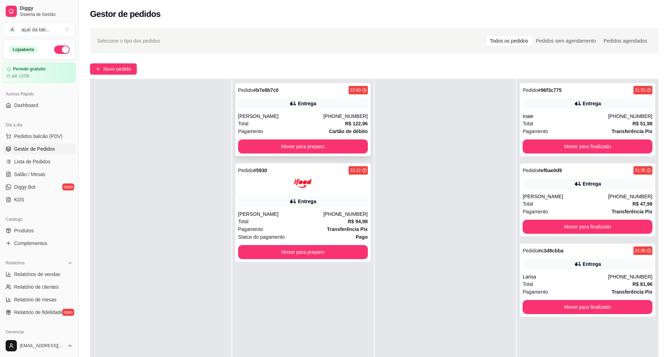
click at [306, 109] on div "Pedido # b7e8b7c0 22:00 Entrega [PERSON_NAME] [PHONE_NUMBER] Total R$ 122,96 Pa…" at bounding box center [302, 119] width 135 height 73
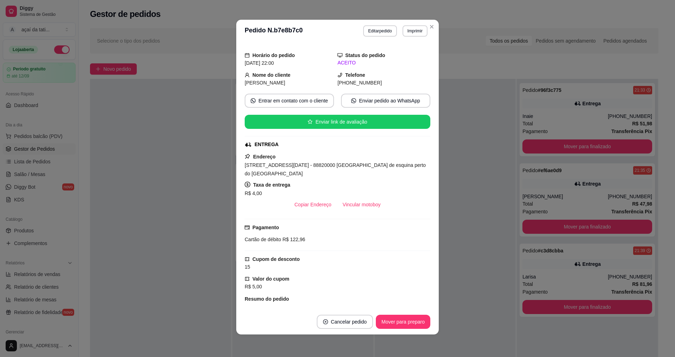
scroll to position [17, 0]
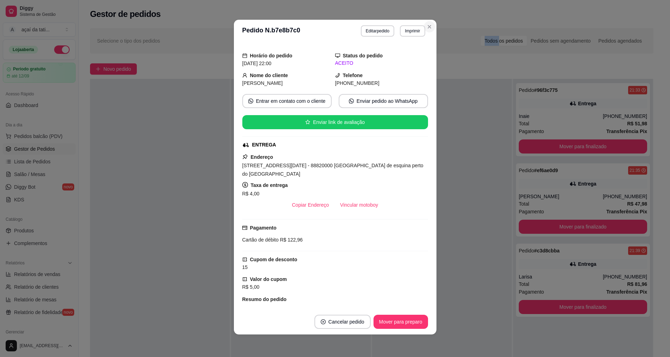
click at [426, 25] on div "Selecione o tipo dos pedidos Todos os pedidos Pedidos sem agendamento Pedidos a…" at bounding box center [372, 234] width 586 height 420
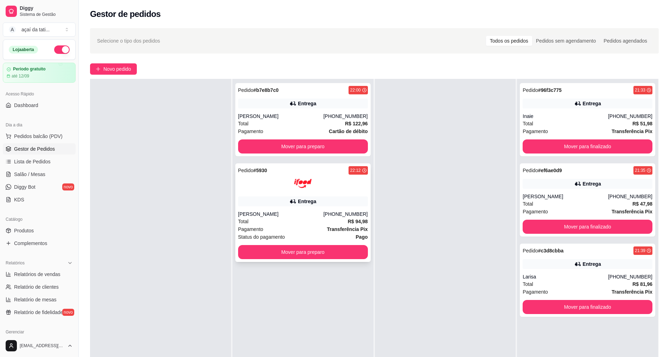
click at [297, 194] on div "Pedido # 5930 22:12 Entrega [PERSON_NAME] [PHONE_NUMBER] Total R$ 94,98 Pagamen…" at bounding box center [302, 212] width 135 height 98
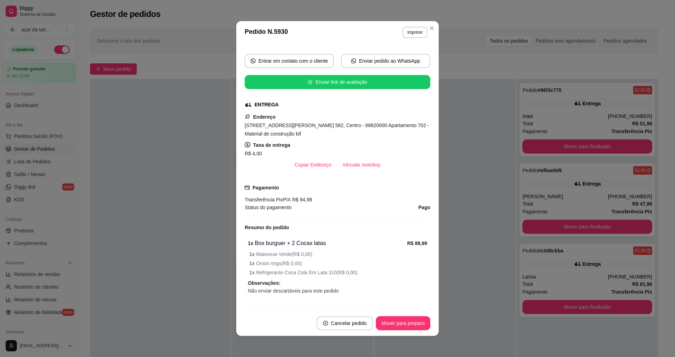
scroll to position [94, 0]
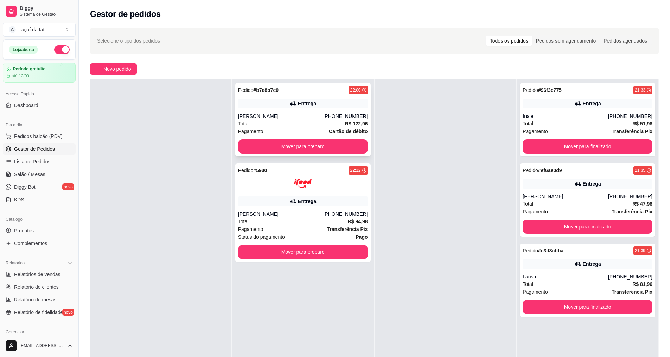
click at [321, 124] on div "Total R$ 122,96" at bounding box center [303, 124] width 130 height 8
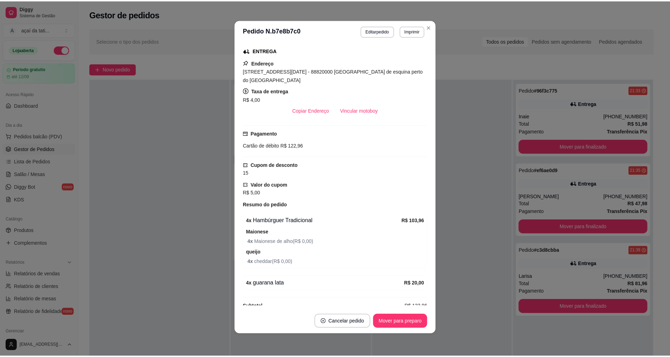
scroll to position [87, 0]
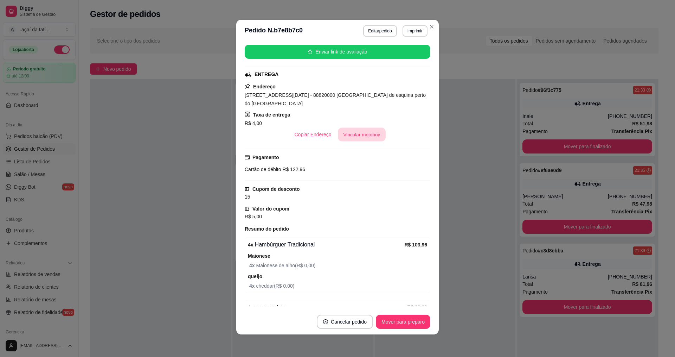
click at [365, 129] on button "Vincular motoboy" at bounding box center [362, 135] width 48 height 14
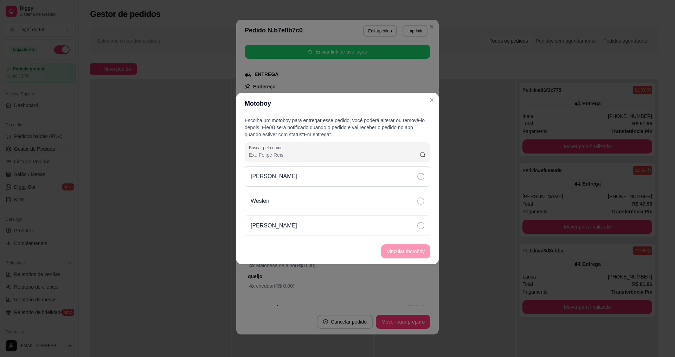
click at [409, 174] on div "[PERSON_NAME]" at bounding box center [338, 176] width 186 height 20
click at [413, 252] on button "Vincular motoboy" at bounding box center [406, 251] width 48 height 14
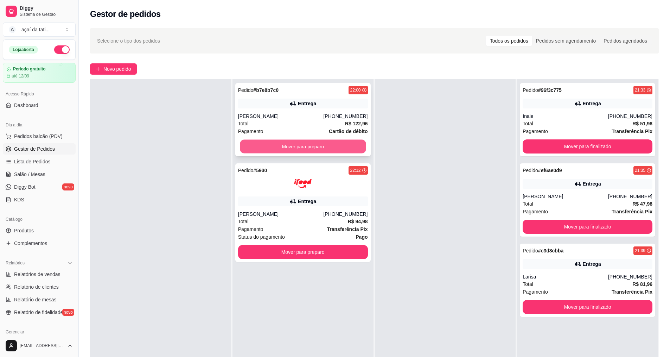
click at [330, 144] on button "Mover para preparo" at bounding box center [303, 147] width 126 height 14
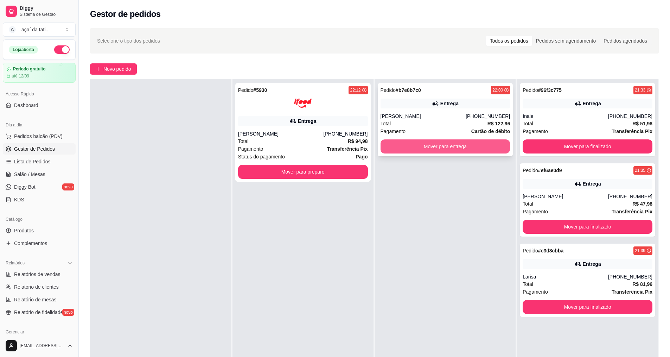
click at [484, 145] on button "Mover para entrega" at bounding box center [446, 146] width 130 height 14
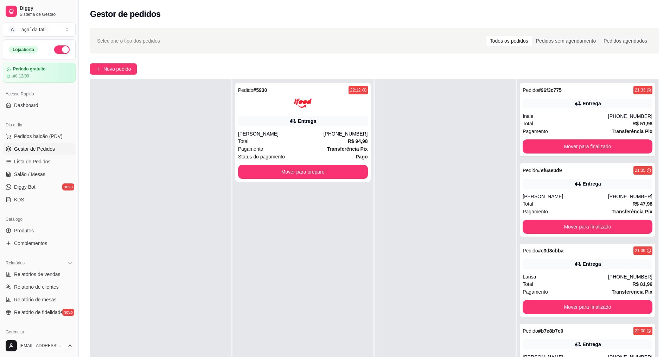
click at [444, 125] on div at bounding box center [445, 257] width 141 height 357
click at [337, 140] on div "Total R$ 94,98" at bounding box center [303, 141] width 130 height 8
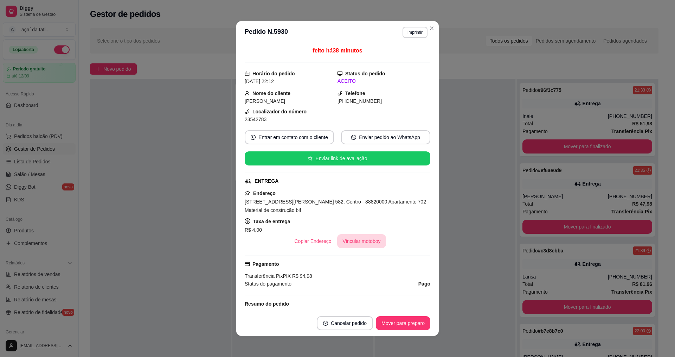
click at [365, 241] on button "Vincular motoboy" at bounding box center [361, 241] width 49 height 14
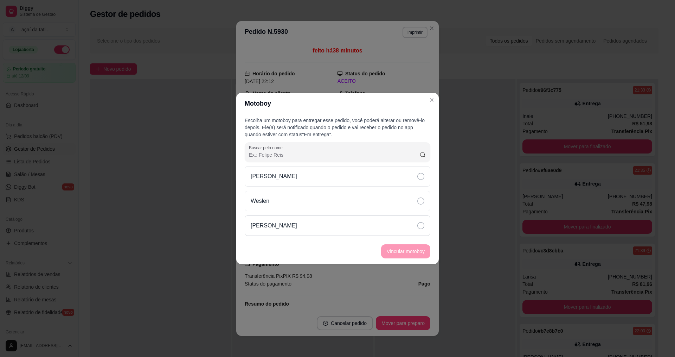
click at [417, 230] on div "[PERSON_NAME]" at bounding box center [338, 225] width 186 height 20
click at [418, 249] on button "Vincular motoboy" at bounding box center [405, 251] width 49 height 14
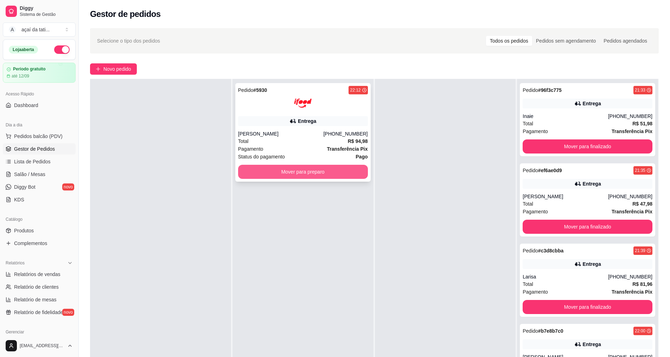
click at [349, 165] on button "Mover para preparo" at bounding box center [303, 172] width 130 height 14
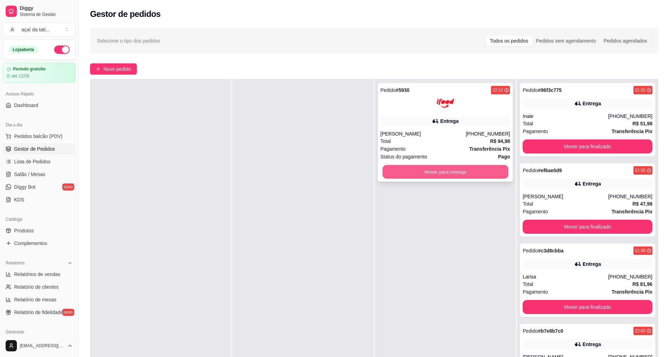
click at [443, 171] on button "Mover para entrega" at bounding box center [445, 172] width 126 height 14
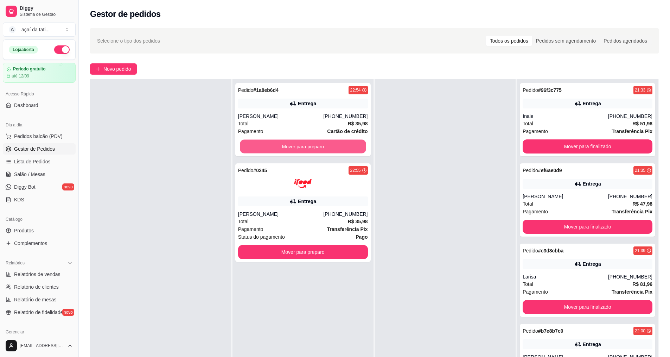
click at [302, 152] on button "Mover para preparo" at bounding box center [303, 147] width 126 height 14
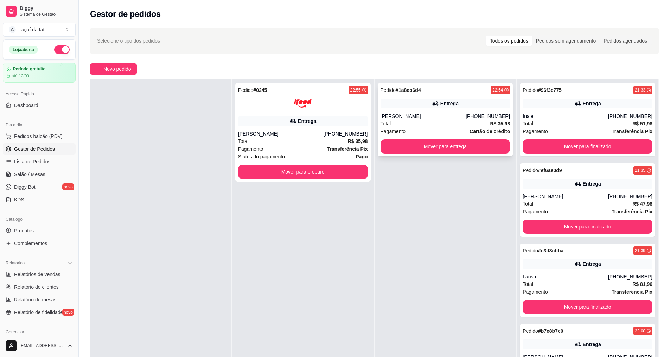
click at [438, 108] on div "Entrega" at bounding box center [446, 103] width 130 height 10
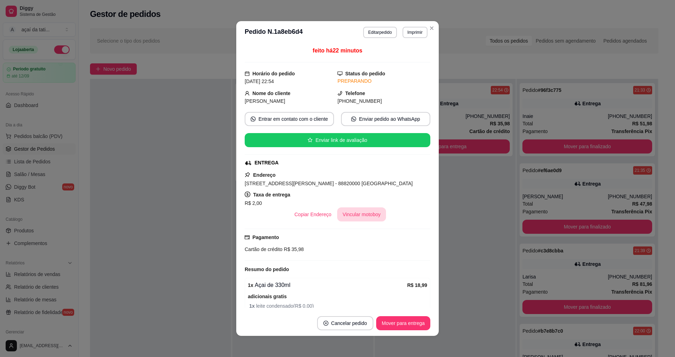
click at [355, 216] on button "Vincular motoboy" at bounding box center [361, 214] width 49 height 14
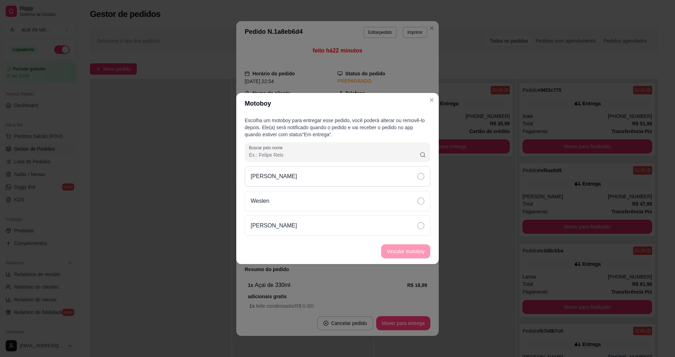
click at [363, 178] on div "[PERSON_NAME]" at bounding box center [338, 176] width 186 height 20
click at [388, 249] on button "Vincular motoboy" at bounding box center [406, 251] width 48 height 14
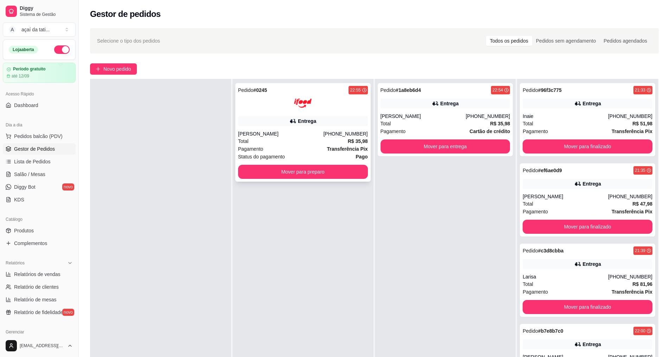
click at [257, 121] on div "Entrega" at bounding box center [303, 121] width 130 height 10
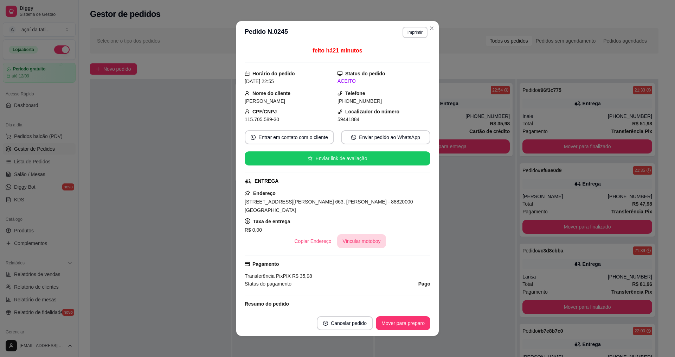
click at [338, 234] on button "Vincular motoboy" at bounding box center [361, 241] width 49 height 14
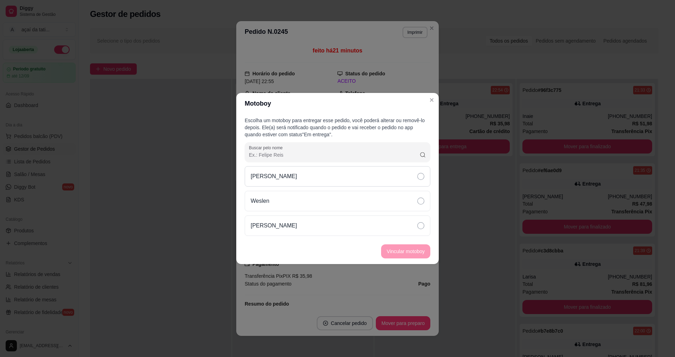
click at [350, 178] on div "[PERSON_NAME]" at bounding box center [338, 176] width 186 height 20
click at [417, 179] on div "[PERSON_NAME]" at bounding box center [338, 176] width 186 height 20
click at [408, 256] on button "Vincular motoboy" at bounding box center [406, 251] width 48 height 14
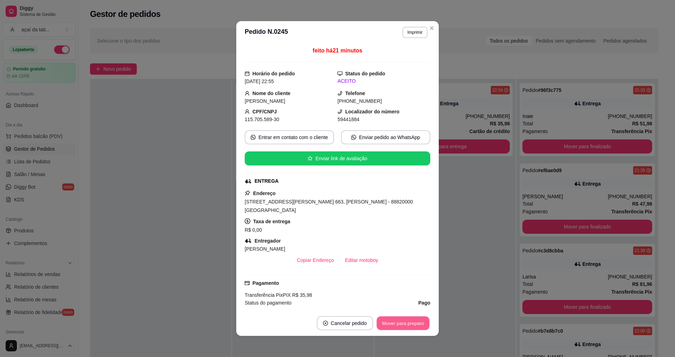
click at [411, 320] on button "Mover para preparo" at bounding box center [403, 323] width 53 height 14
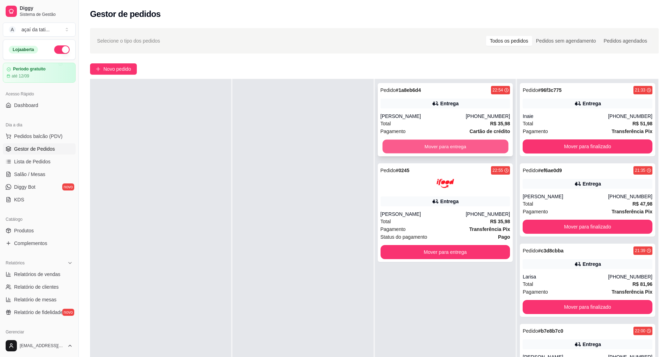
click at [454, 147] on button "Mover para entrega" at bounding box center [445, 147] width 126 height 14
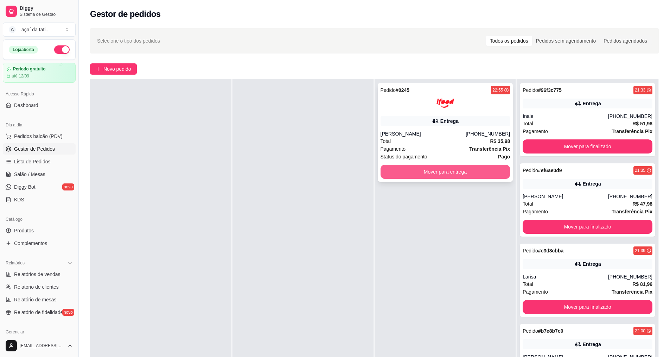
click at [448, 178] on button "Mover para entrega" at bounding box center [446, 172] width 130 height 14
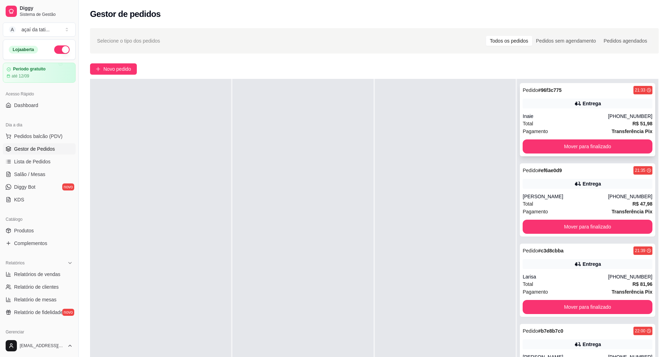
click at [587, 138] on div "Pedido # 96f3c775 21:33 Entrega Inaie [PHONE_NUMBER] Total R$ 51,98 Pagamento T…" at bounding box center [587, 119] width 135 height 73
click at [556, 143] on button "Mover para finalizado" at bounding box center [588, 147] width 126 height 14
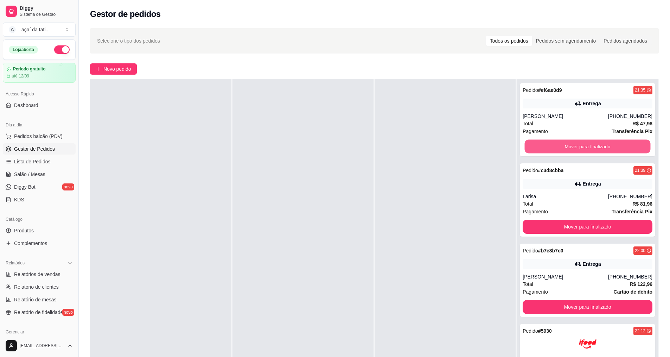
click at [556, 143] on button "Mover para finalizado" at bounding box center [588, 147] width 126 height 14
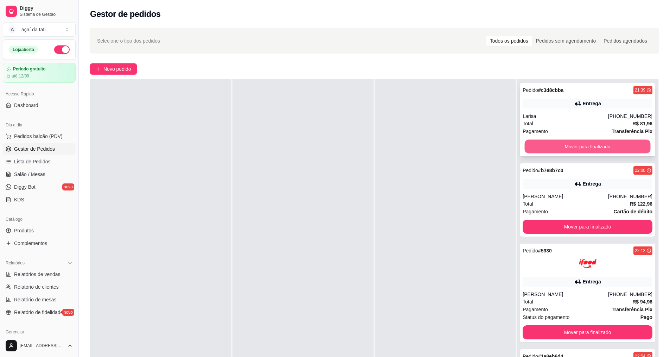
click at [557, 143] on button "Mover para finalizado" at bounding box center [588, 147] width 126 height 14
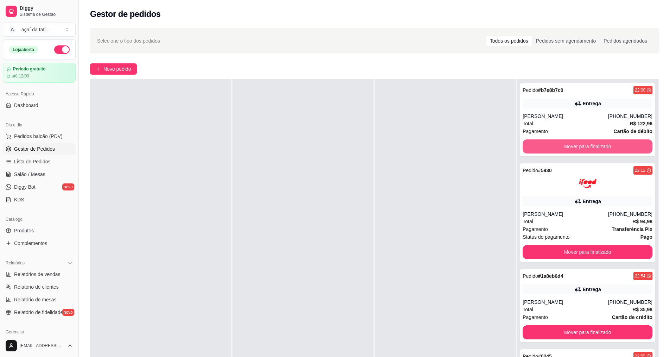
click at [557, 143] on button "Mover para finalizado" at bounding box center [588, 146] width 130 height 14
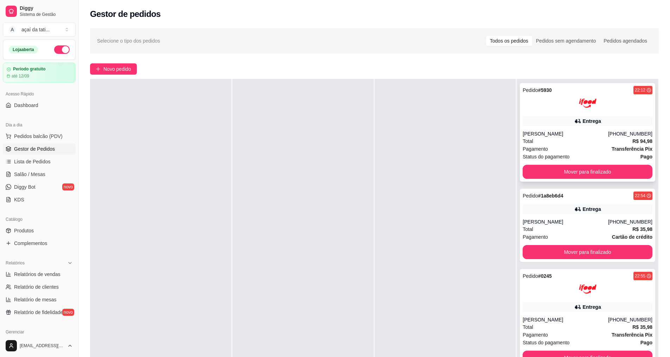
drag, startPoint x: 557, startPoint y: 144, endPoint x: 557, endPoint y: 138, distance: 6.3
click at [557, 138] on div "Total R$ 94,98" at bounding box center [588, 141] width 130 height 8
click at [558, 169] on button "Mover para finalizado" at bounding box center [588, 172] width 126 height 14
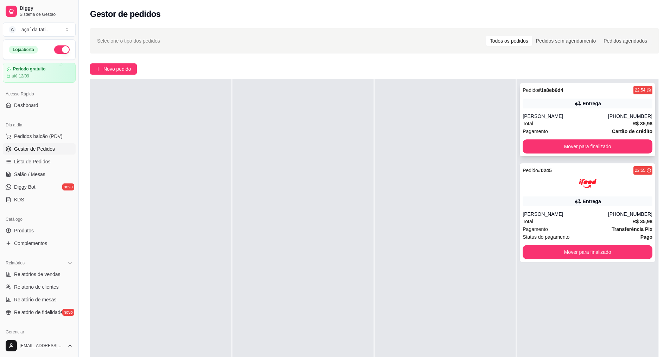
click at [554, 156] on div "Pedido # 1a8eb6d4 22:54 Entrega Bianca [PHONE_NUMBER] Total R$ 35,98 Pagamento …" at bounding box center [587, 119] width 135 height 73
click at [547, 146] on button "Mover para finalizado" at bounding box center [588, 147] width 126 height 14
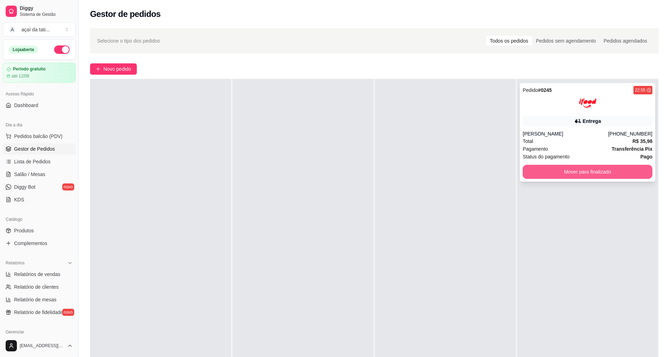
click at [555, 170] on button "Mover para finalizado" at bounding box center [588, 172] width 130 height 14
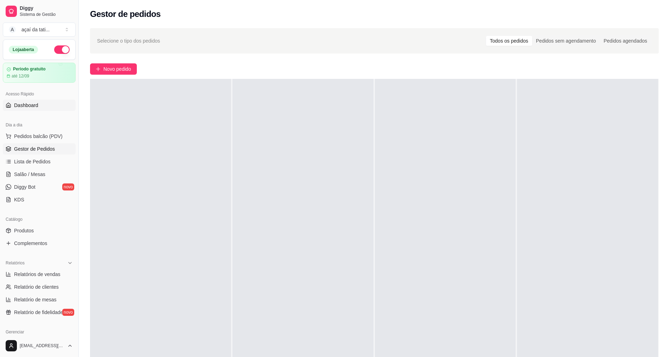
click at [49, 102] on link "Dashboard" at bounding box center [39, 105] width 73 height 11
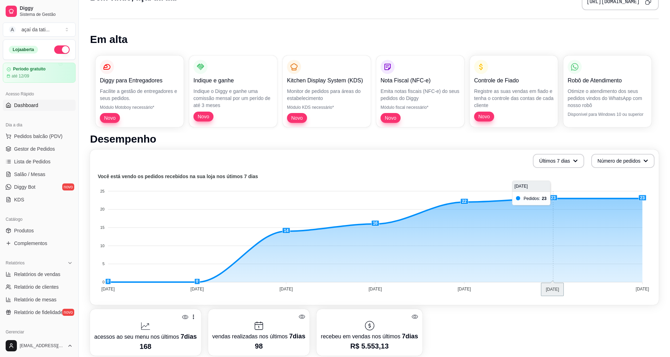
scroll to position [70, 0]
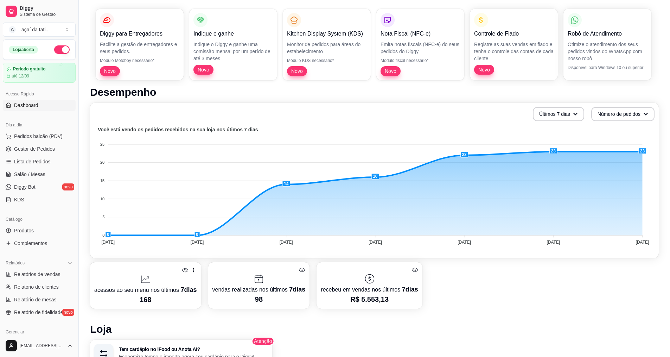
click at [647, 242] on tspan "[DATE]" at bounding box center [642, 242] width 13 height 5
click at [643, 242] on tspan "[DATE]" at bounding box center [642, 242] width 13 height 5
click at [642, 151] on foreignobject at bounding box center [374, 186] width 560 height 123
click at [29, 273] on span "Relatórios de vendas" at bounding box center [37, 273] width 46 height 7
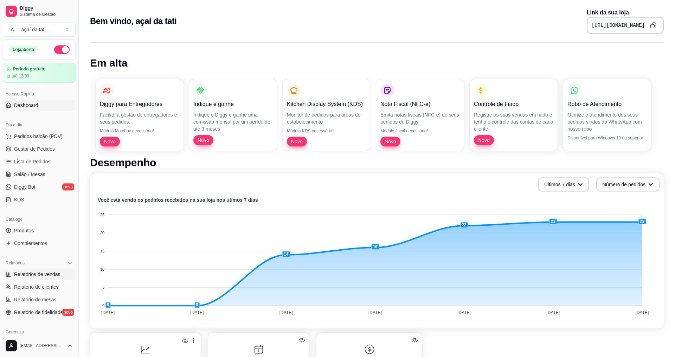
select select "ALL"
select select "0"
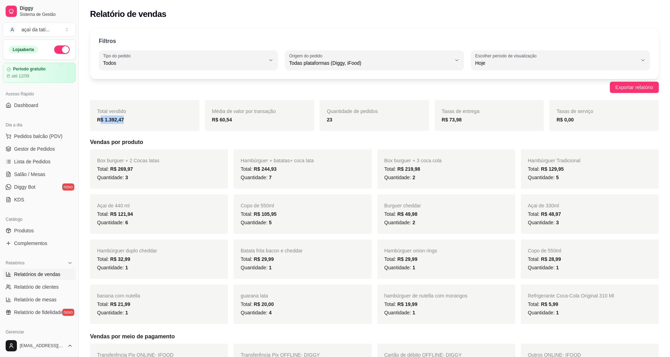
drag, startPoint x: 133, startPoint y: 119, endPoint x: 100, endPoint y: 119, distance: 33.8
click at [100, 119] on div "R$ 1.392,47" at bounding box center [144, 119] width 95 height 8
click at [128, 122] on div "R$ 1.392,47" at bounding box center [144, 119] width 95 height 8
drag, startPoint x: 128, startPoint y: 120, endPoint x: 96, endPoint y: 119, distance: 32.4
click at [96, 119] on div "Total vendido R$ 1.392,47" at bounding box center [144, 115] width 109 height 31
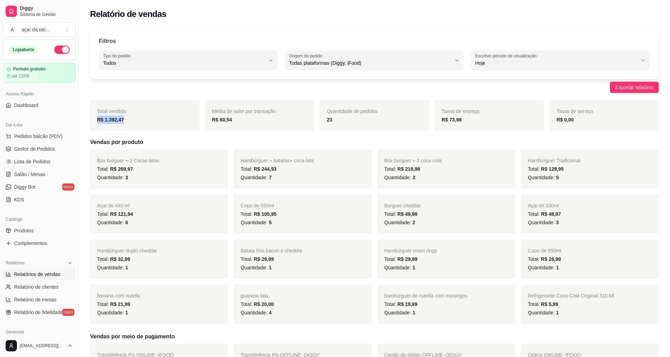
click at [166, 124] on div "Total vendido R$ 1.392,47" at bounding box center [144, 115] width 109 height 31
